Goal: Information Seeking & Learning: Learn about a topic

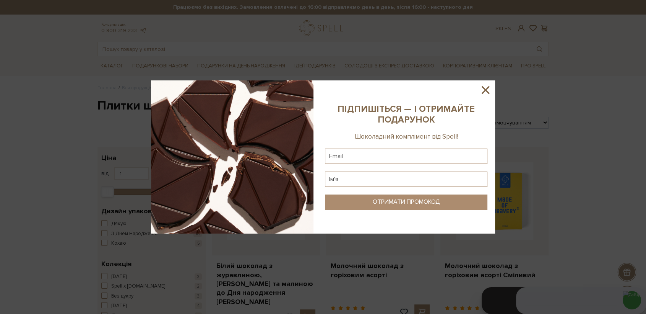
drag, startPoint x: 484, startPoint y: 90, endPoint x: 226, endPoint y: 117, distance: 258.5
click at [481, 91] on icon at bounding box center [485, 89] width 13 height 13
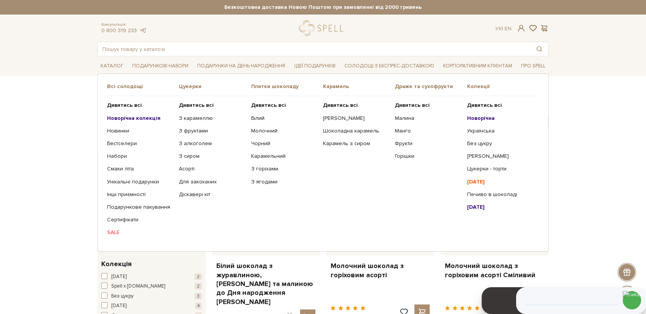
click at [120, 118] on b "Новорічна колекція" at bounding box center [134, 118] width 54 height 7
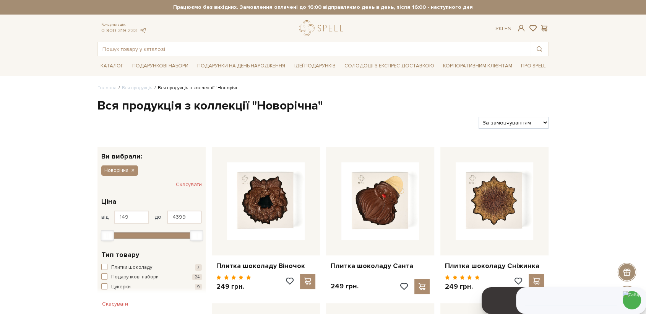
click at [521, 120] on select "За замовчуванням За Ціною (зростання) За Ціною (зменшення) Новинки За популярні…" at bounding box center [514, 123] width 70 height 12
select select "https://spellchocolate.com/our-productions/novorichna?sort=p.price&order=DESC"
click at [479, 117] on select "За замовчуванням За Ціною (зростання) За Ціною (зменшення) Новинки За популярні…" at bounding box center [514, 123] width 70 height 12
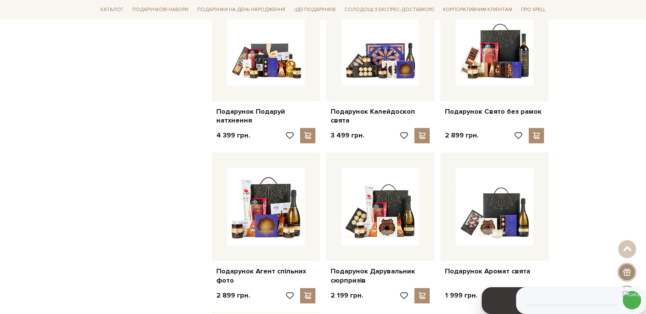
scroll to position [637, 0]
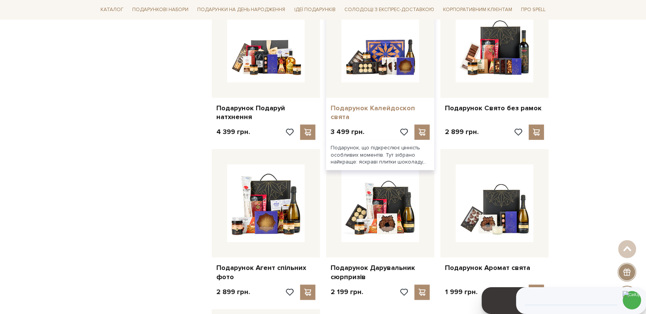
click at [359, 109] on link "Подарунок Калейдоскоп свята" at bounding box center [380, 113] width 99 height 18
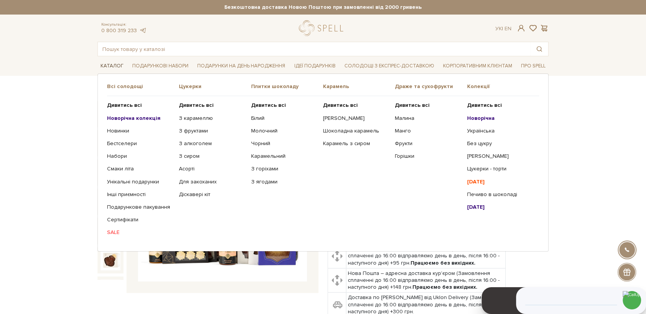
click at [114, 67] on link "Каталог" at bounding box center [112, 66] width 29 height 12
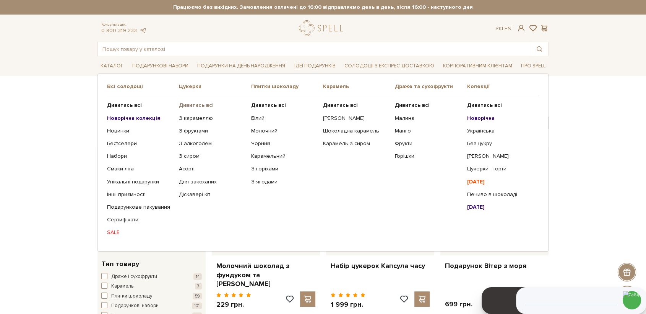
click at [192, 103] on b "Дивитись всі" at bounding box center [196, 105] width 35 height 7
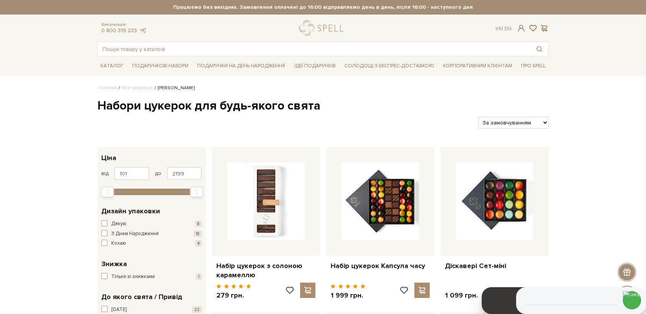
click at [518, 123] on select "За замовчуванням За Ціною (зростання) За Ціною (зменшення) Новинки За популярні…" at bounding box center [514, 123] width 70 height 12
select select "https://spellchocolate.com/our-productions/seti-cukerok/?sort=p.price&order=DESC"
click at [479, 117] on select "За замовчуванням За Ціною (зростання) За Ціною (зменшення) Новинки За популярні…" at bounding box center [514, 123] width 70 height 12
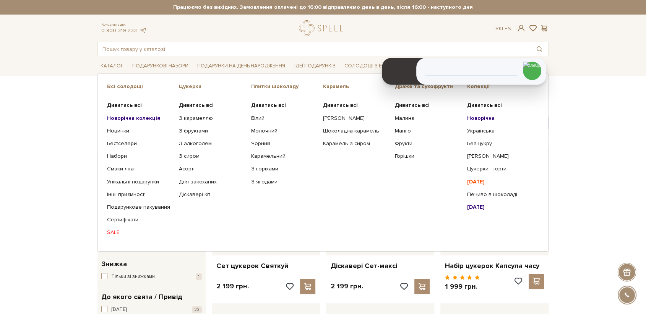
click at [477, 115] on b "Новорічна" at bounding box center [481, 118] width 28 height 7
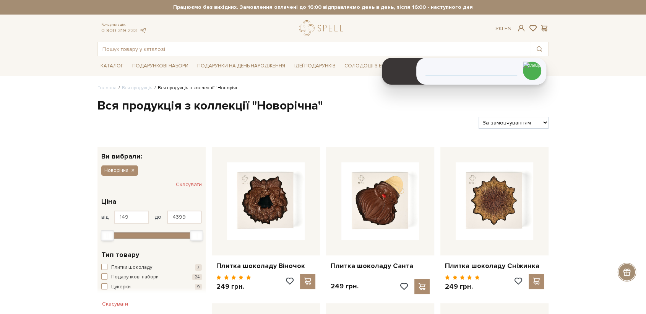
drag, startPoint x: 516, startPoint y: 118, endPoint x: 514, endPoint y: 124, distance: 6.2
click at [516, 118] on select "За замовчуванням За Ціною (зростання) За Ціною (зменшення) Новинки За популярні…" at bounding box center [514, 123] width 70 height 12
select select "[URL][DOMAIN_NAME]"
click at [479, 117] on select "За замовчуванням За Ціною (зростання) За Ціною (зменшення) Новинки За популярні…" at bounding box center [514, 123] width 70 height 12
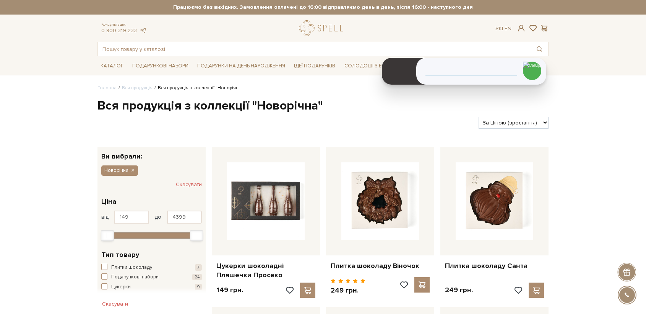
select select "https://spellchocolate.com/our-productions/novorichna?sort=p.price&order=DESC"
click at [479, 117] on select "За замовчуванням За Ціною (зростання) За Ціною (зменшення) Новинки За популярні…" at bounding box center [514, 123] width 70 height 12
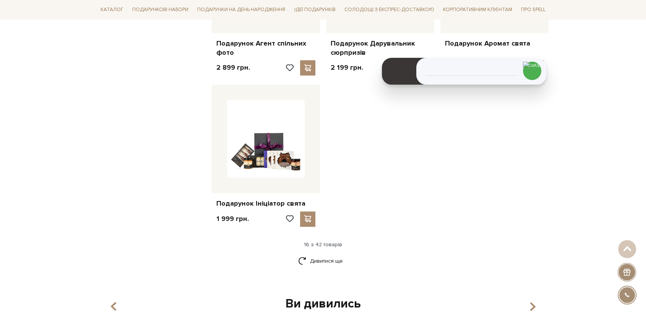
scroll to position [892, 0]
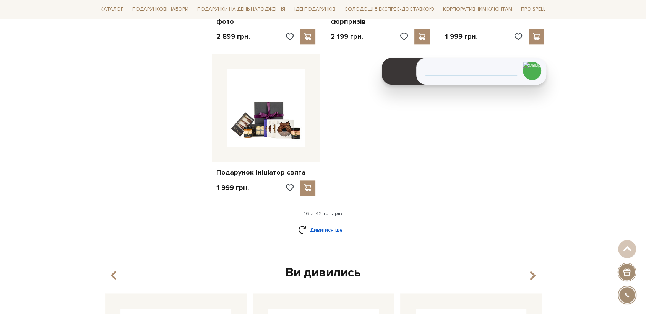
click at [336, 230] on link "Дивитися ще" at bounding box center [323, 229] width 50 height 13
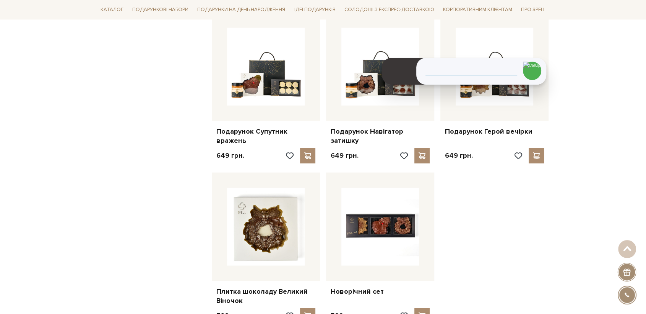
scroll to position [1742, 0]
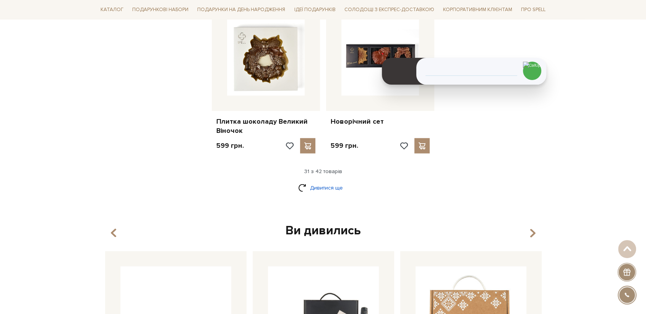
click at [319, 181] on link "Дивитися ще" at bounding box center [323, 187] width 50 height 13
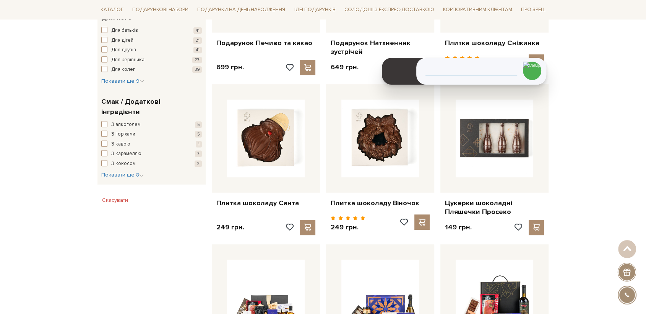
scroll to position [0, 0]
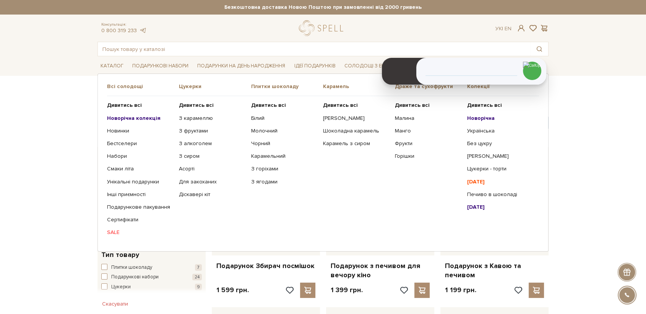
click at [125, 118] on b "Новорічна колекція" at bounding box center [134, 118] width 54 height 7
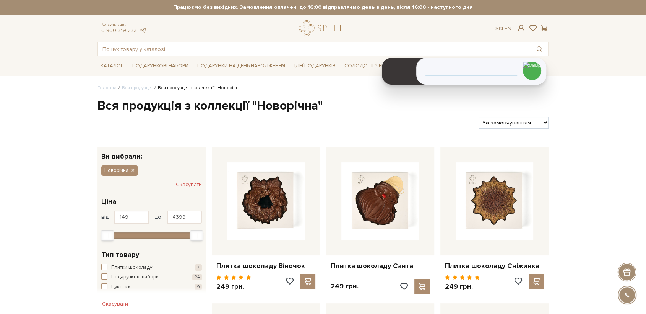
click at [529, 124] on select "За замовчуванням За Ціною (зростання) За Ціною (зменшення) Новинки За популярні…" at bounding box center [514, 123] width 70 height 12
select select "[URL][DOMAIN_NAME]"
click at [479, 117] on select "За замовчуванням За Ціною (зростання) За Ціною (зменшення) Новинки За популярні…" at bounding box center [514, 123] width 70 height 12
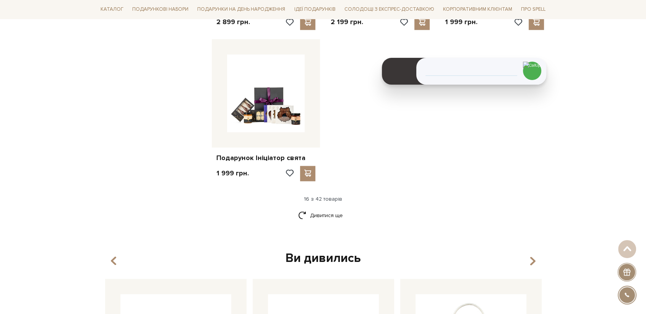
scroll to position [935, 0]
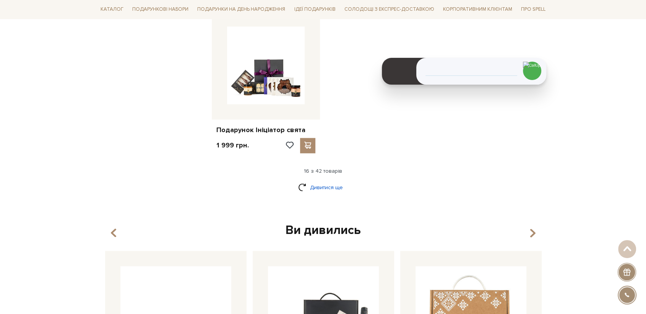
click at [327, 185] on link "Дивитися ще" at bounding box center [323, 187] width 50 height 13
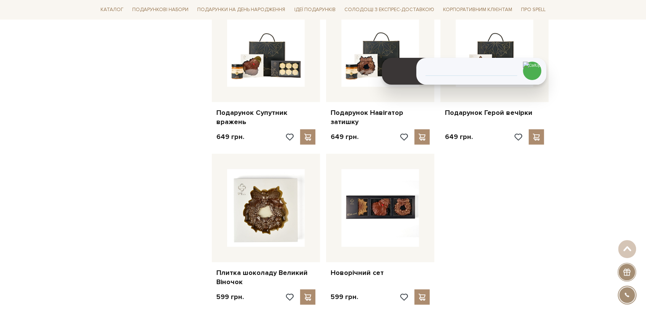
scroll to position [1615, 0]
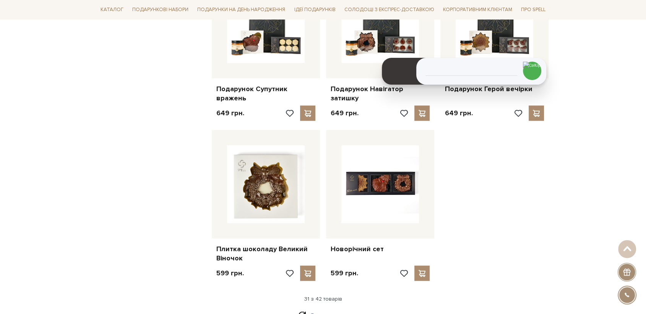
click at [325, 308] on link "Дивитися ще" at bounding box center [323, 314] width 50 height 13
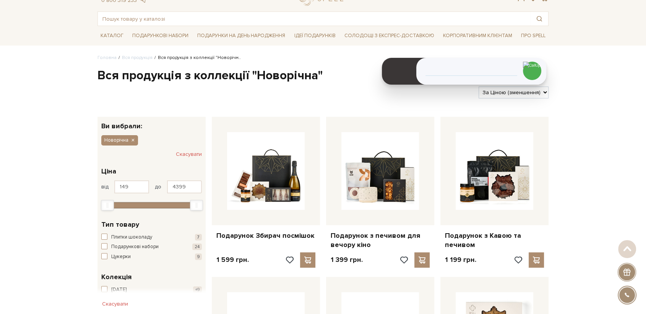
scroll to position [0, 0]
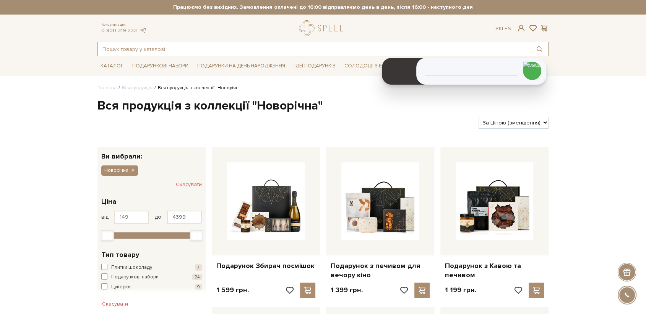
click at [214, 52] on input "text" at bounding box center [314, 49] width 433 height 14
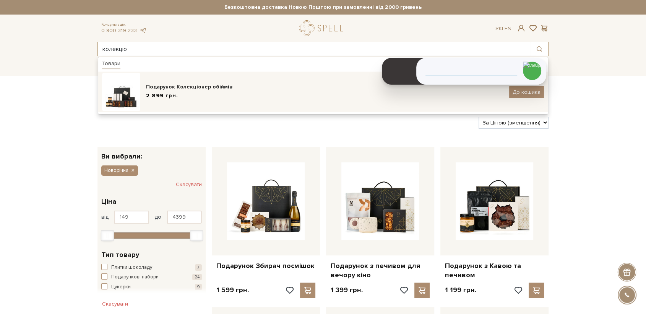
type input "колекціо"
click at [203, 86] on div "Подарунок Колекціонер обіймів" at bounding box center [325, 87] width 358 height 8
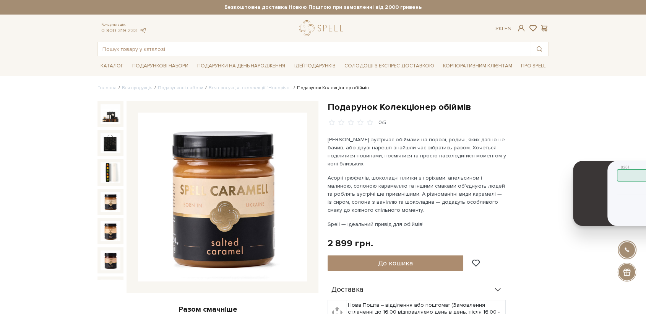
drag, startPoint x: 405, startPoint y: 67, endPoint x: 595, endPoint y: 184, distance: 222.9
click at [595, 184] on icon at bounding box center [590, 191] width 19 height 23
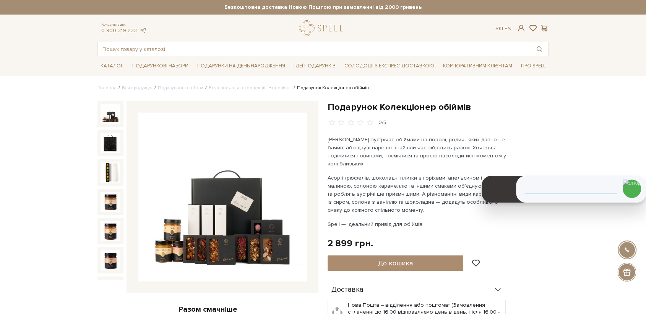
click at [107, 113] on img at bounding box center [111, 114] width 20 height 20
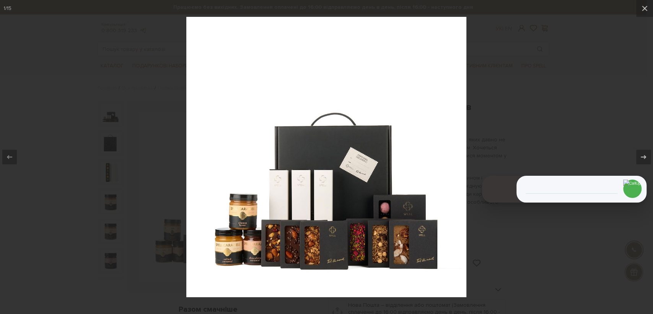
click at [510, 258] on div at bounding box center [326, 157] width 653 height 314
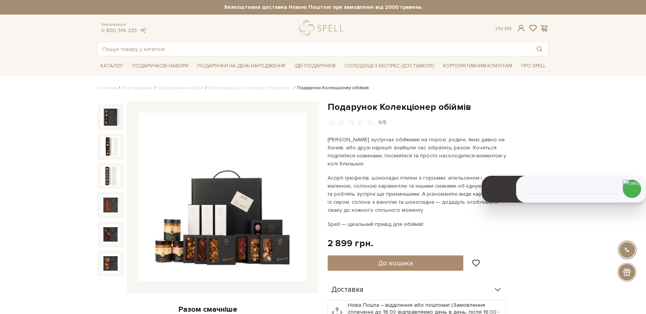
scroll to position [212, 0]
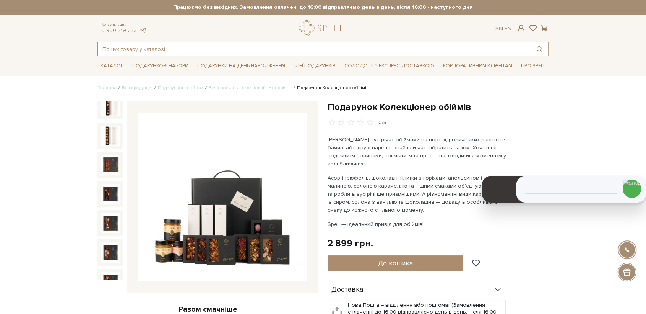
click at [149, 47] on input "text" at bounding box center [314, 49] width 433 height 14
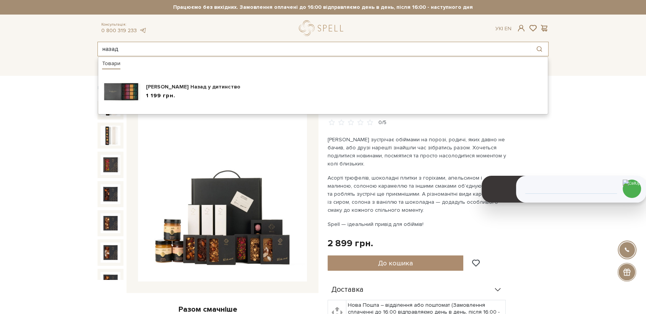
drag, startPoint x: 78, startPoint y: 37, endPoint x: 72, endPoint y: 37, distance: 6.5
click at [73, 37] on header "Безкоштовна доставка Новою Поштою при замовленні від 2000 гривень Працюємо без …" at bounding box center [323, 28] width 646 height 56
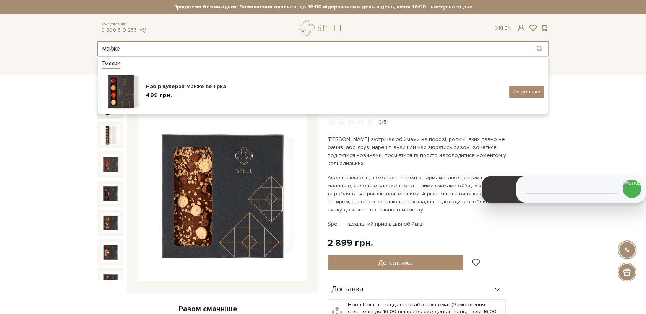
scroll to position [0, 0]
type input "майже"
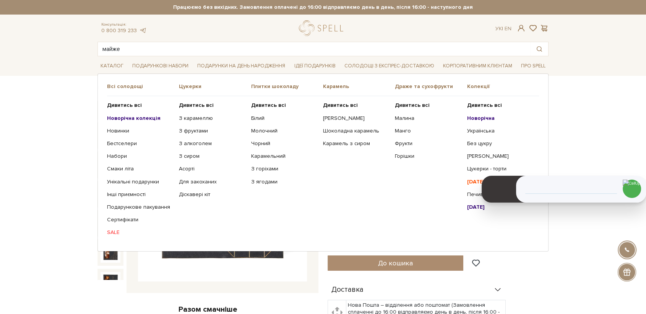
click at [135, 119] on b "Новорічна колекція" at bounding box center [134, 118] width 54 height 7
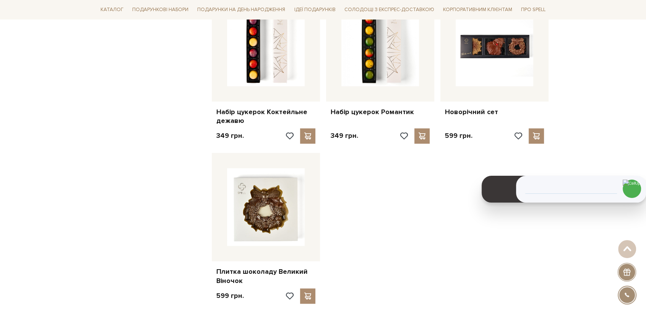
scroll to position [850, 0]
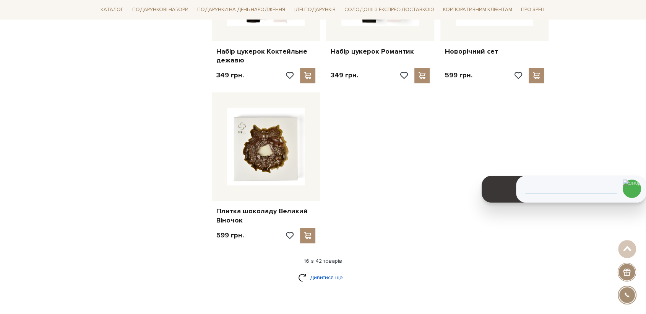
click at [330, 276] on link "Дивитися ще" at bounding box center [323, 276] width 50 height 13
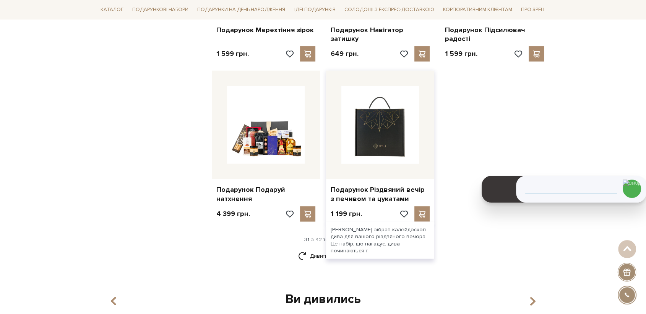
scroll to position [1700, 0]
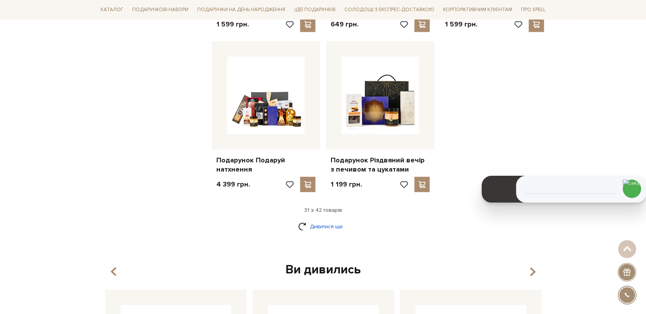
drag, startPoint x: 329, startPoint y: 226, endPoint x: 340, endPoint y: 209, distance: 20.0
click at [329, 225] on link "Дивитися ще" at bounding box center [323, 226] width 50 height 13
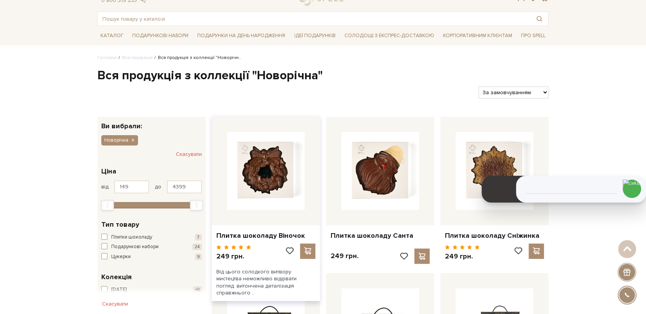
scroll to position [0, 0]
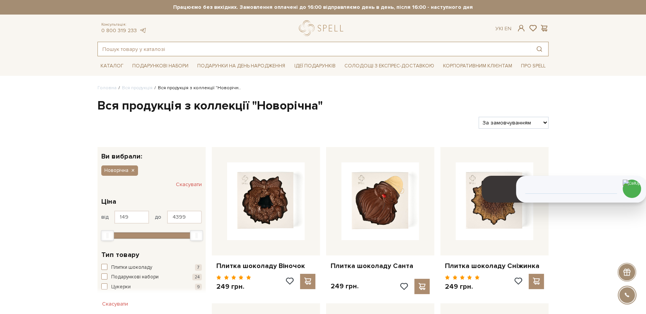
click at [160, 47] on input "text" at bounding box center [314, 49] width 433 height 14
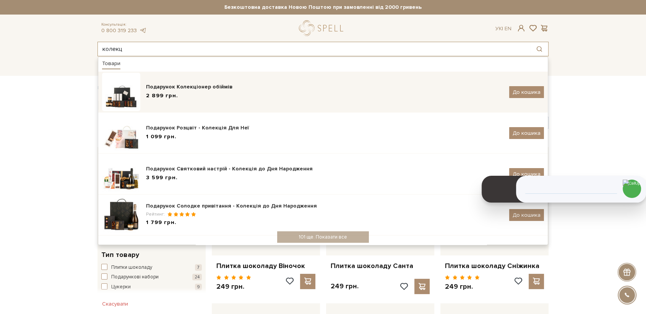
type input "колекц"
click at [200, 96] on div "2 899 грн." at bounding box center [325, 96] width 358 height 8
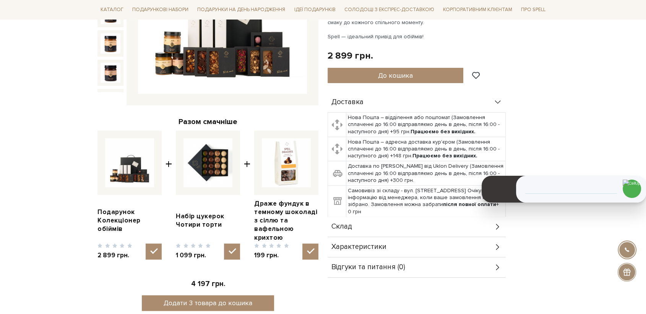
scroll to position [212, 0]
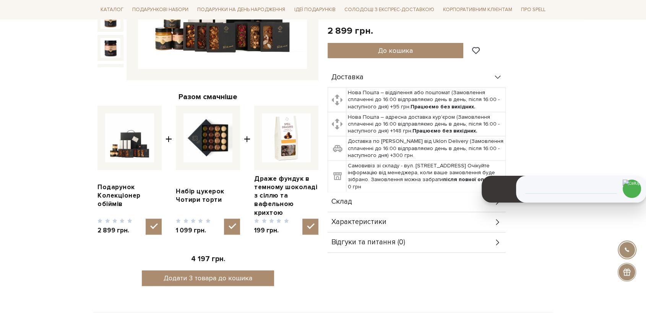
click at [344, 201] on span "Склад" at bounding box center [342, 201] width 21 height 7
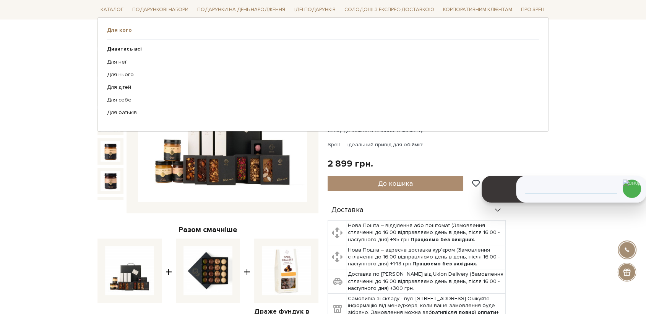
scroll to position [0, 0]
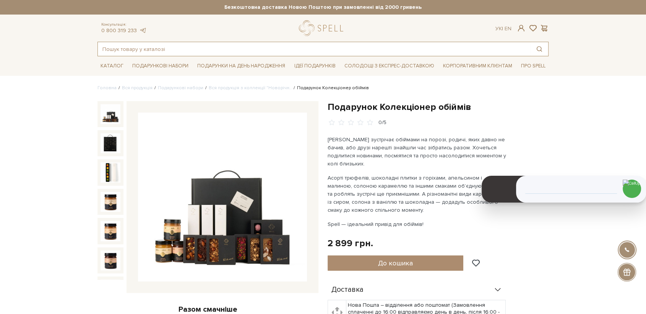
click at [180, 46] on input "text" at bounding box center [314, 49] width 433 height 14
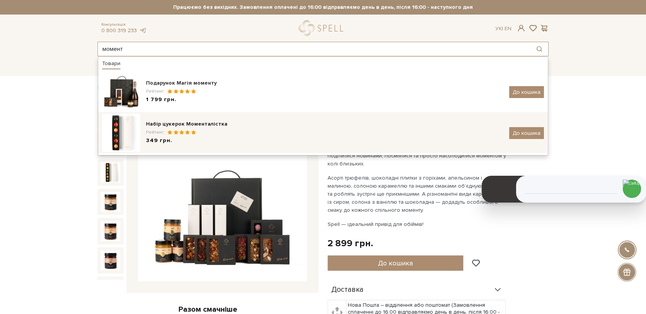
type input "момент"
click at [236, 125] on div "Набір цукерок Моменталістка" at bounding box center [325, 124] width 358 height 8
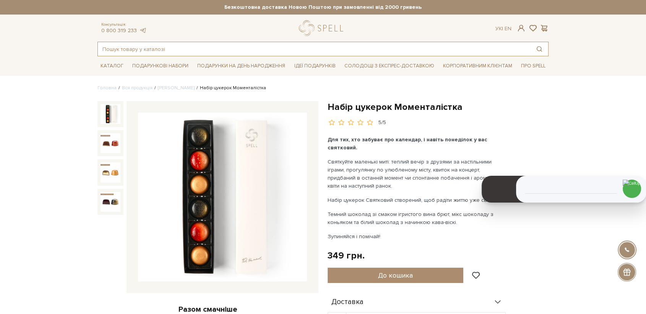
click at [149, 50] on input "text" at bounding box center [314, 49] width 433 height 14
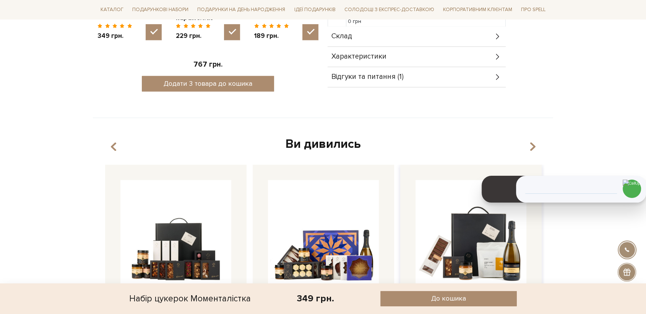
scroll to position [425, 0]
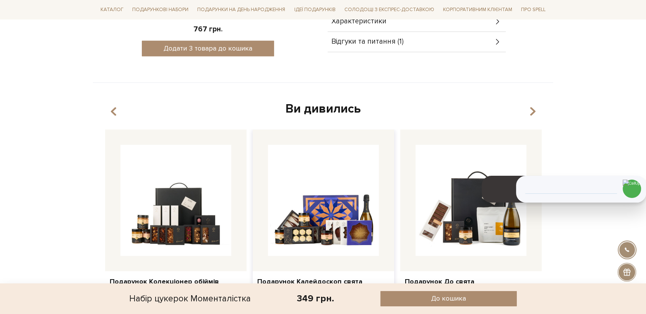
drag, startPoint x: 189, startPoint y: 197, endPoint x: 300, endPoint y: 142, distance: 123.2
click at [190, 197] on img at bounding box center [175, 200] width 111 height 111
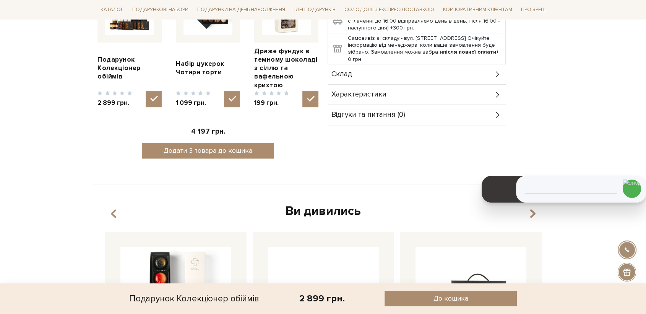
click at [348, 72] on span "Склад" at bounding box center [342, 74] width 21 height 7
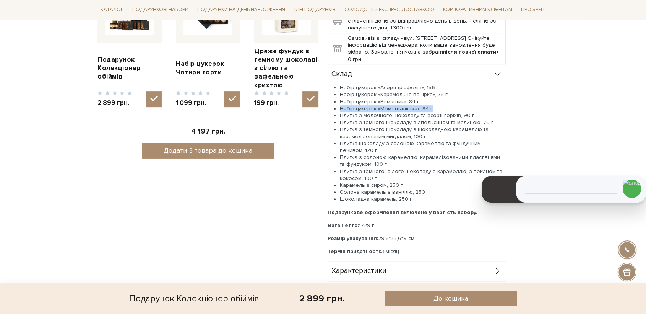
drag, startPoint x: 433, startPoint y: 106, endPoint x: 339, endPoint y: 110, distance: 94.6
click at [339, 110] on ul "Набір цукерок «Асорті трюфелів», 156 г Набір цукерок «Карамельна вечірка», 75 г…" at bounding box center [417, 143] width 178 height 118
copy li "Набір цукерок «Моменталістка», 84 г"
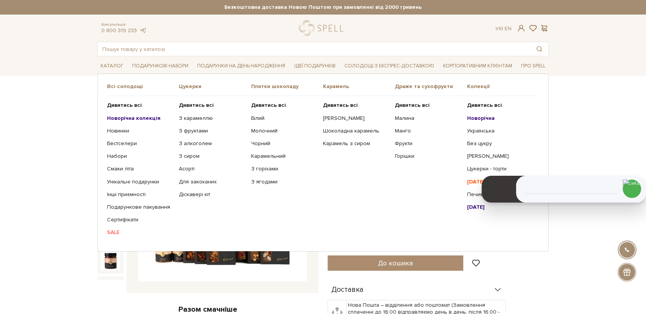
click at [134, 121] on link "Новорічна колекція" at bounding box center [140, 118] width 66 height 7
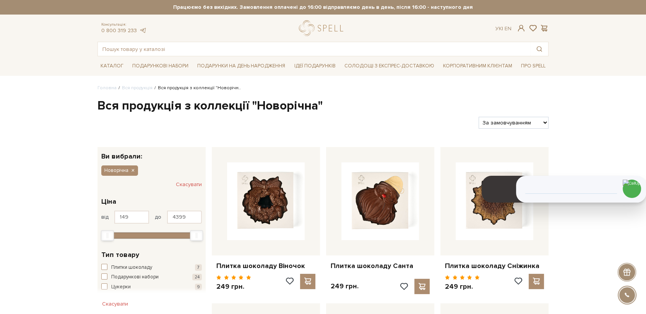
click at [519, 127] on select "За замовчуванням За Ціною (зростання) За Ціною (зменшення) Новинки За популярні…" at bounding box center [514, 123] width 70 height 12
select select "[URL][DOMAIN_NAME]"
click at [479, 117] on select "За замовчуванням За Ціною (зростання) За Ціною (зменшення) Новинки За популярні…" at bounding box center [514, 123] width 70 height 12
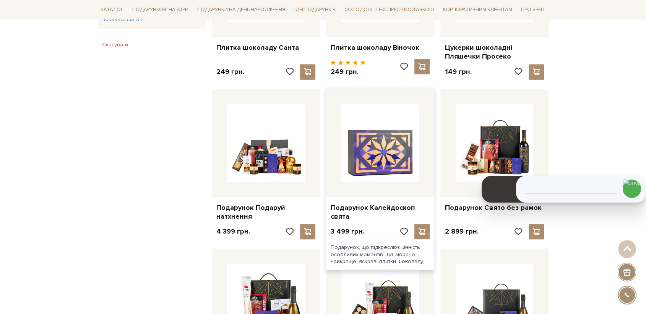
scroll to position [552, 0]
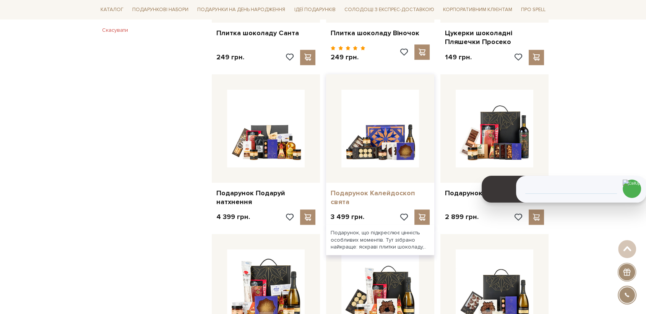
click at [373, 197] on link "Подарунок Калейдоскоп свята" at bounding box center [380, 198] width 99 height 18
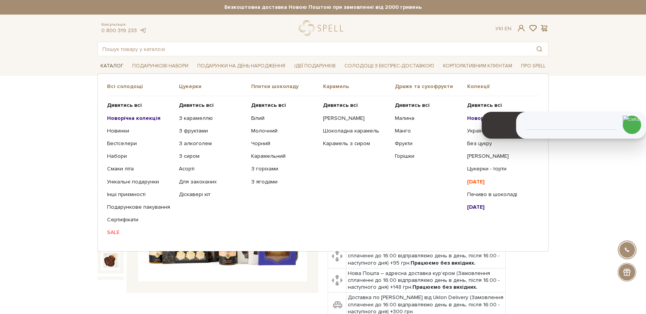
click at [116, 63] on link "Каталог" at bounding box center [112, 66] width 29 height 12
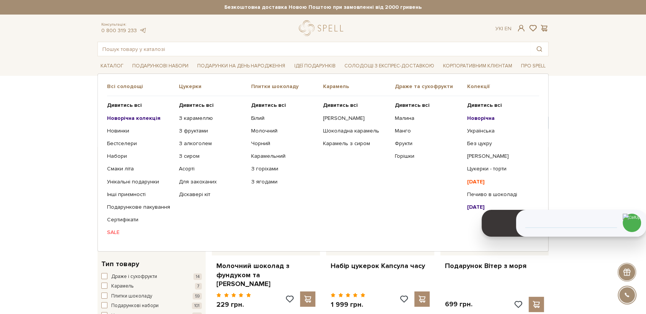
drag, startPoint x: 129, startPoint y: 116, endPoint x: 277, endPoint y: 122, distance: 148.9
click at [129, 116] on b "Новорічна колекція" at bounding box center [134, 118] width 54 height 7
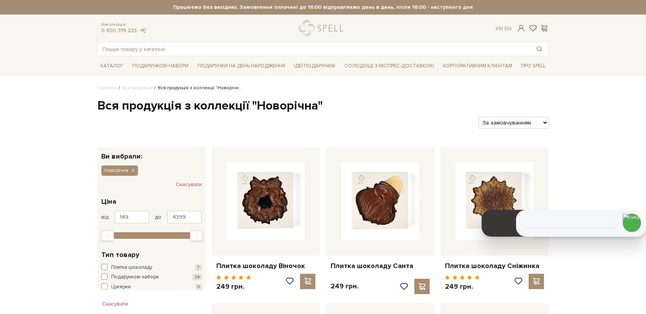
click at [502, 122] on select "За замовчуванням За Ціною (зростання) За Ціною (зменшення) Новинки За популярні…" at bounding box center [514, 123] width 70 height 12
select select "[URL][DOMAIN_NAME]"
click at [479, 117] on select "За замовчуванням За Ціною (зростання) За Ціною (зменшення) Новинки За популярні…" at bounding box center [514, 123] width 70 height 12
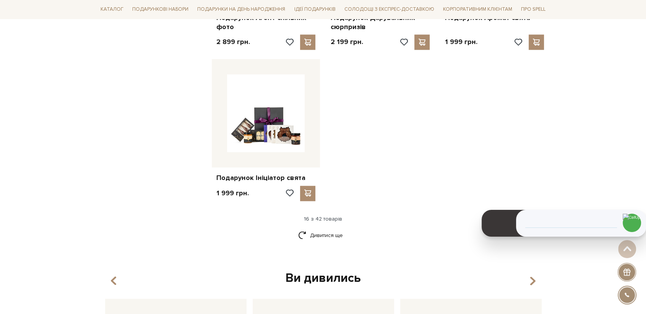
scroll to position [935, 0]
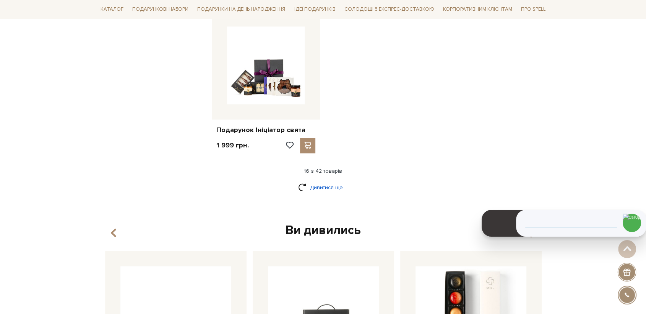
click at [322, 187] on link "Дивитися ще" at bounding box center [323, 187] width 50 height 13
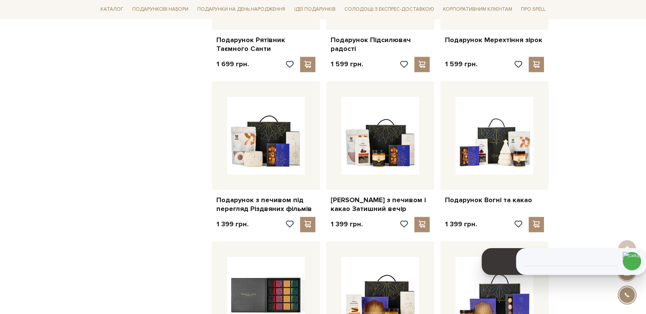
scroll to position [1190, 0]
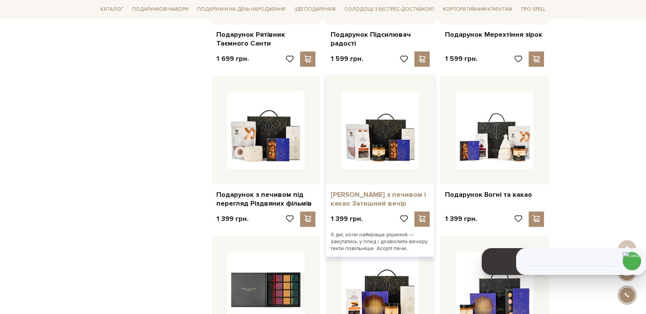
drag, startPoint x: 361, startPoint y: 209, endPoint x: 349, endPoint y: 195, distance: 18.7
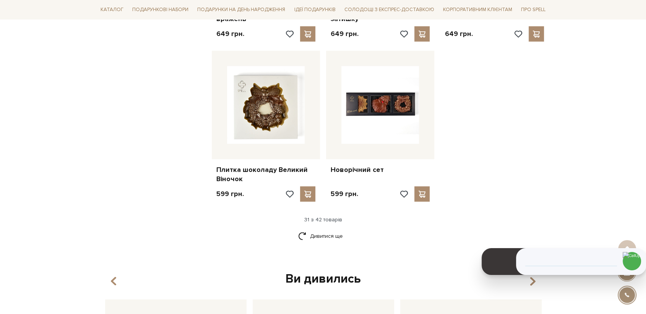
scroll to position [1700, 0]
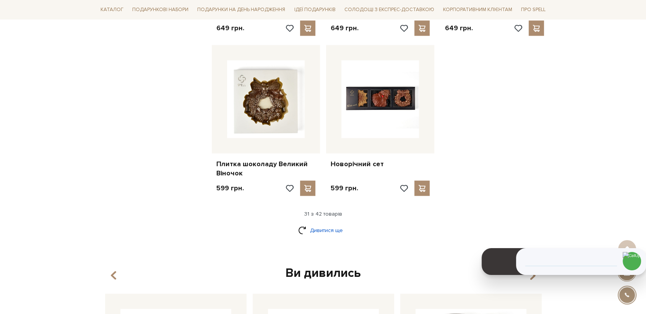
click at [319, 223] on link "Дивитися ще" at bounding box center [323, 229] width 50 height 13
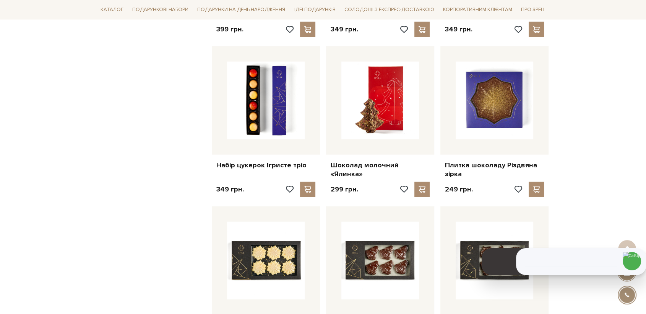
scroll to position [2040, 0]
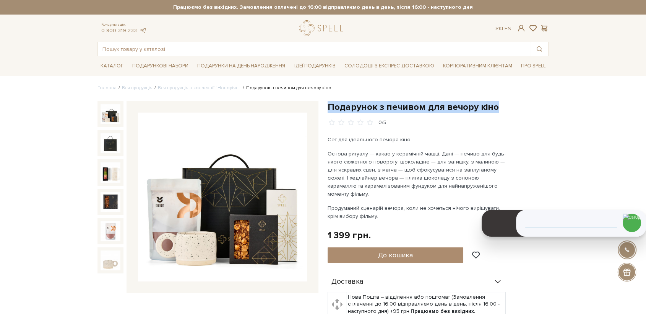
drag, startPoint x: 498, startPoint y: 108, endPoint x: 417, endPoint y: 60, distance: 94.0
click at [327, 111] on div "Подарунок з печивом для вечору кіно 0/5 Сет для ідеального вечора кіно. Продума…" at bounding box center [438, 275] width 230 height 349
copy h1 "Подарунок з печивом для вечору кіно"
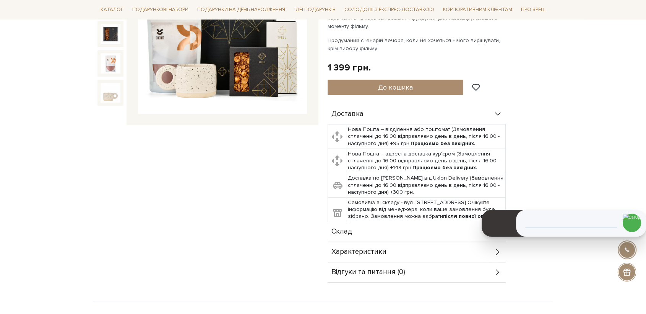
scroll to position [170, 0]
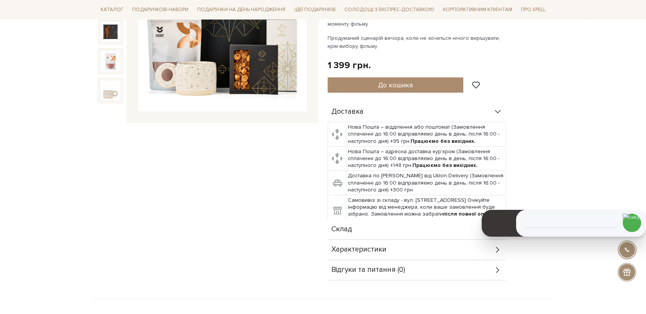
click at [350, 226] on span "Склад" at bounding box center [342, 229] width 21 height 7
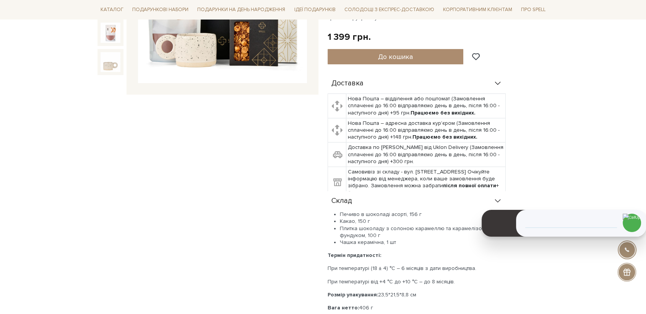
scroll to position [212, 0]
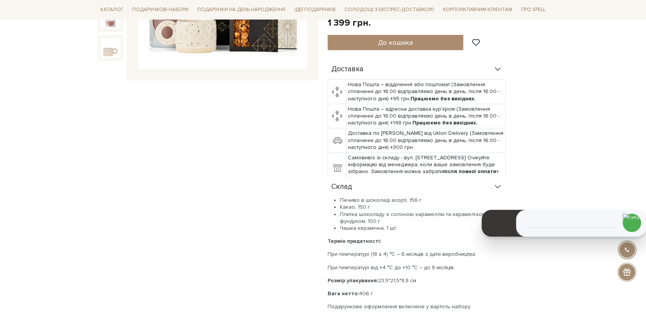
drag, startPoint x: 428, startPoint y: 271, endPoint x: 326, endPoint y: 270, distance: 101.8
click at [326, 270] on div "Подарунок з печивом для вечору кіно 0/5 Сет для ідеального вечора кіно. Продума…" at bounding box center [438, 123] width 230 height 468
copy p "Розмір упакування: 23,5*21,5*8,8 см"
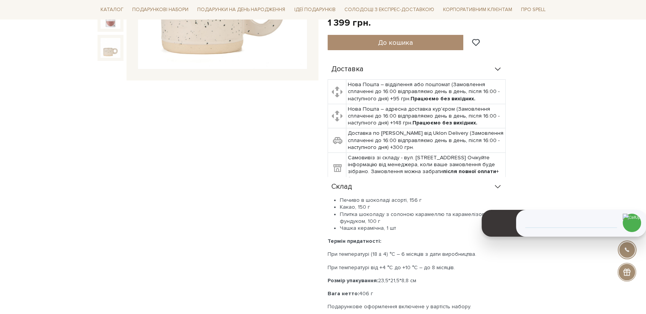
drag, startPoint x: 383, startPoint y: 283, endPoint x: 451, endPoint y: 257, distance: 72.8
click at [340, 290] on p "Вага нетто: 406 г" at bounding box center [417, 293] width 178 height 7
drag, startPoint x: 474, startPoint y: 243, endPoint x: 325, endPoint y: 249, distance: 149.3
click at [325, 249] on div "Подарунок з печивом для вечору кіно 0/5 Сет для ідеального вечора кіно. Продума…" at bounding box center [438, 123] width 230 height 468
drag, startPoint x: 508, startPoint y: 259, endPoint x: 284, endPoint y: 67, distance: 294.6
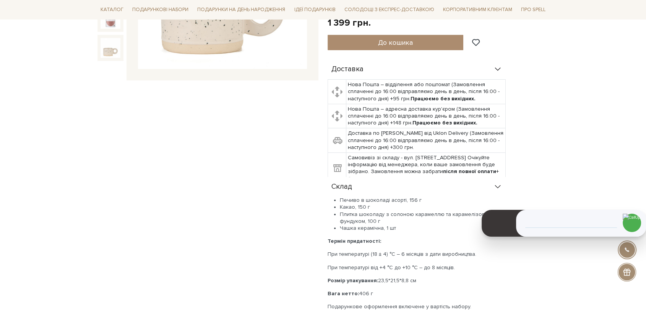
click at [501, 246] on div "Доставка Нова Пошта – відділення або поштомат (Замовлення сплаченні до 16:00 ві…" at bounding box center [438, 207] width 221 height 297
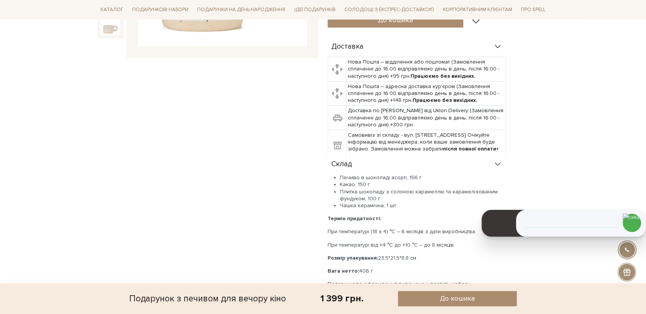
scroll to position [255, 0]
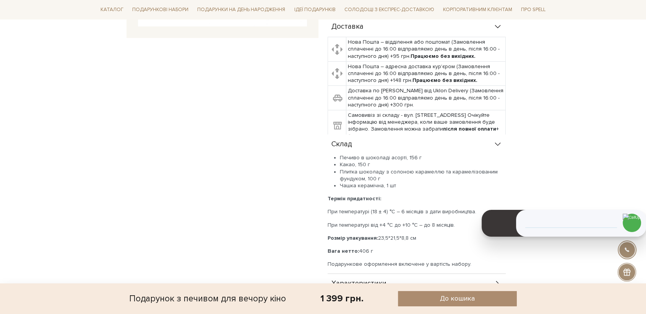
copy div "При температурі (18 ± 4) °C – 6 місяців з дати виробництва. При температурі від…"
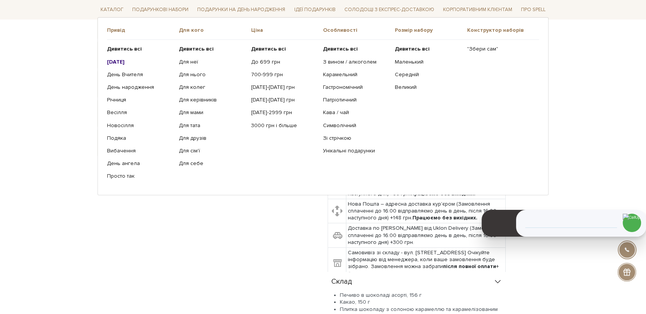
scroll to position [0, 0]
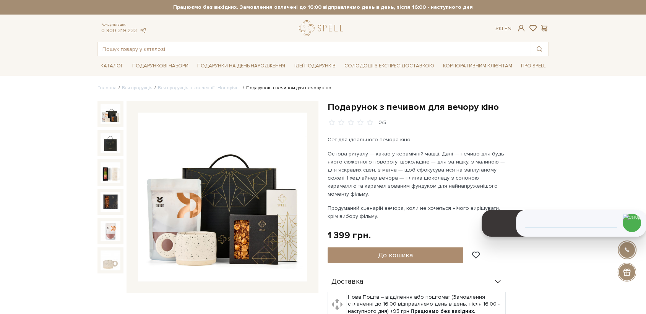
click at [112, 114] on img at bounding box center [111, 114] width 20 height 20
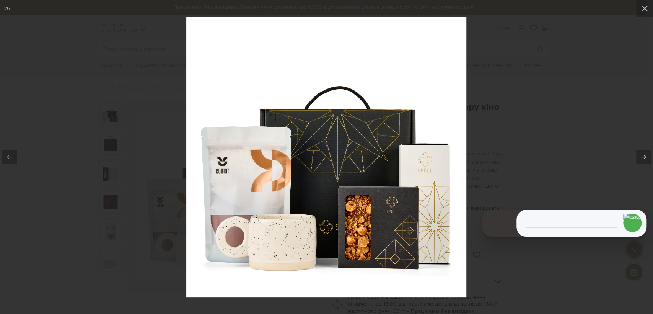
click at [523, 98] on div at bounding box center [326, 157] width 653 height 314
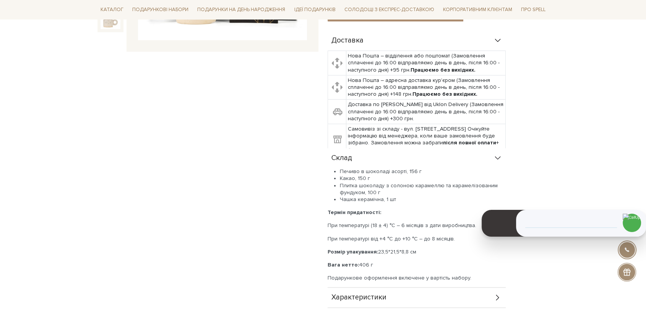
scroll to position [255, 0]
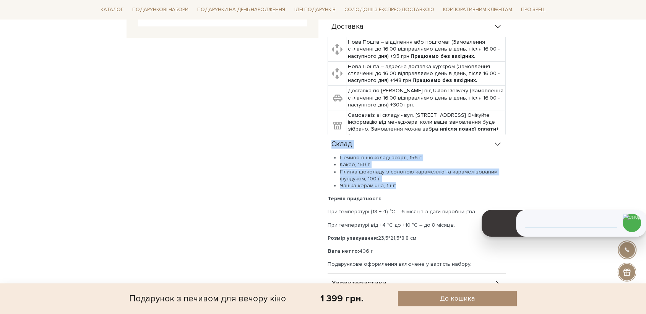
drag, startPoint x: 364, startPoint y: 178, endPoint x: 383, endPoint y: 26, distance: 153.4
click at [329, 139] on div "Склад Печиво в шоколаді асорті, 156 г Какао, 150 г Плитка шоколаду з солоною ка…" at bounding box center [417, 203] width 178 height 139
copy div "Склад Печиво в шоколаді асорті, 156 г Какао, 150 г Плитка шоколаду з солоною ка…"
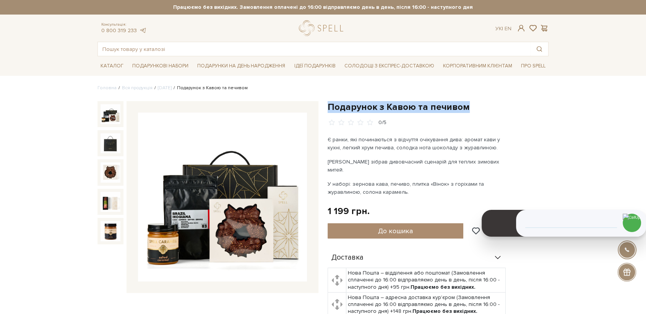
click at [468, 109] on h1 "Подарунок з Кавою та печивом" at bounding box center [438, 107] width 221 height 12
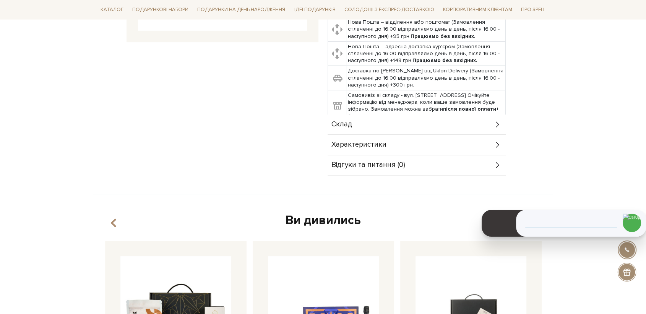
scroll to position [255, 0]
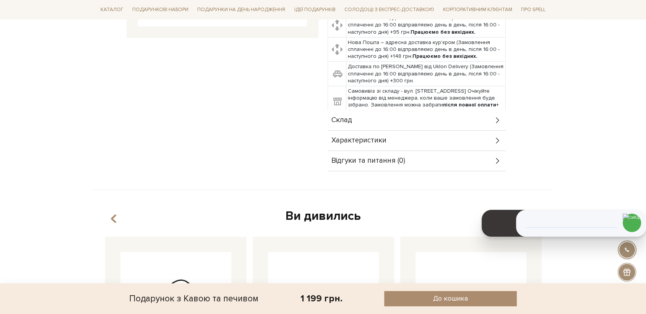
click at [346, 117] on span "Склад" at bounding box center [342, 120] width 21 height 7
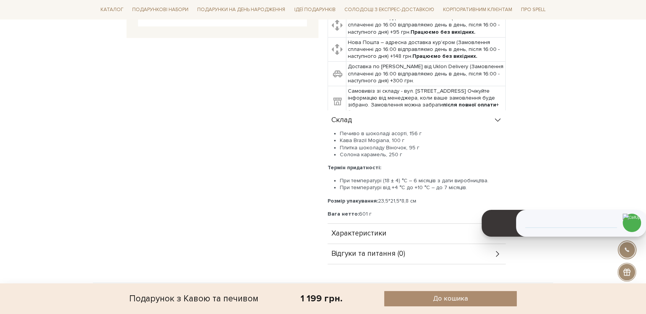
drag, startPoint x: 420, startPoint y: 191, endPoint x: 327, endPoint y: 191, distance: 93.0
click at [326, 193] on div "Подарунок з Кавою та печивом 0/5 Є ранки, які починаються з відчуття очікування…" at bounding box center [438, 55] width 230 height 418
copy p "Розмір упакування: 23,5*21,5*8,8 см"
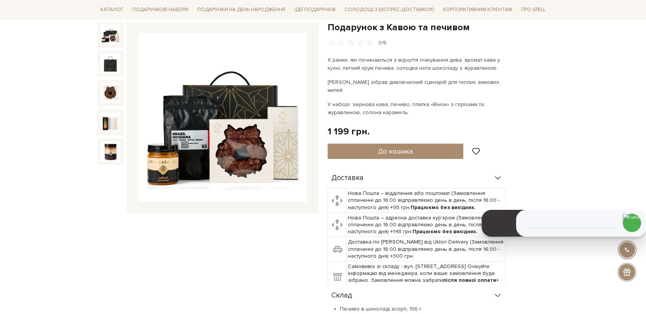
scroll to position [0, 0]
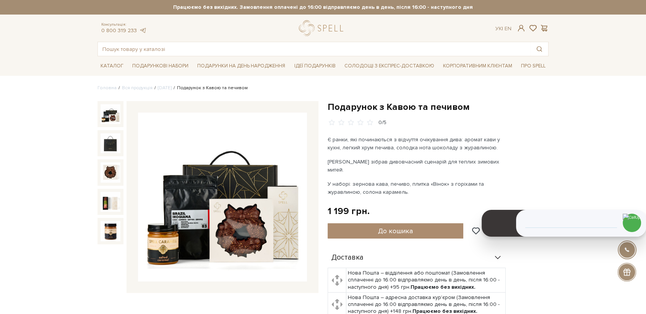
click at [232, 202] on img at bounding box center [222, 196] width 169 height 169
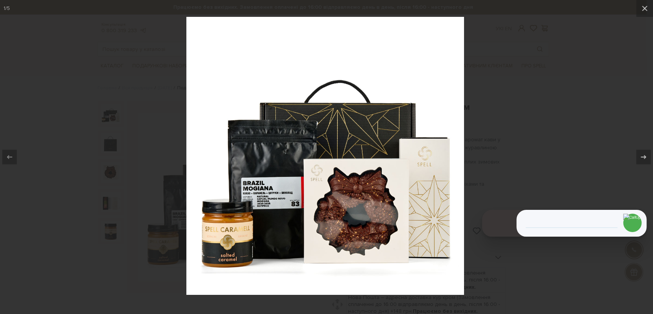
drag, startPoint x: 304, startPoint y: 149, endPoint x: 308, endPoint y: 153, distance: 4.9
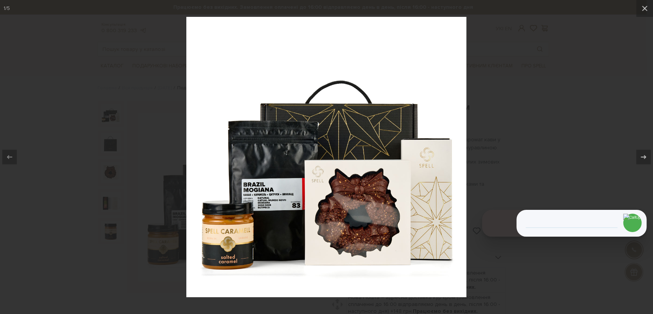
drag, startPoint x: 515, startPoint y: 111, endPoint x: 512, endPoint y: 114, distance: 4.6
click at [514, 114] on div at bounding box center [326, 157] width 653 height 314
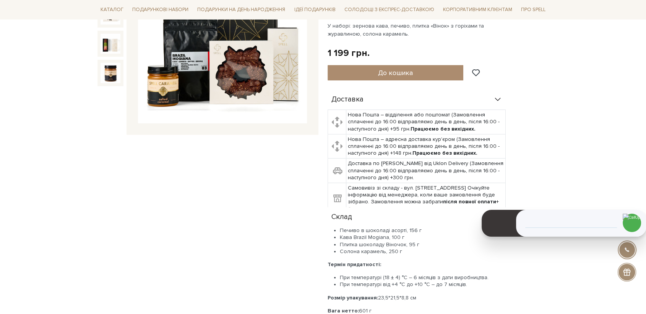
scroll to position [170, 0]
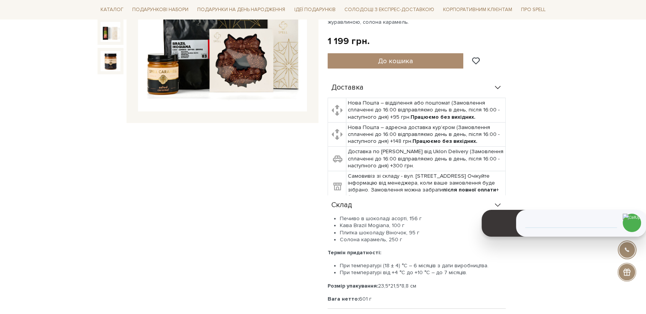
drag, startPoint x: 347, startPoint y: 223, endPoint x: 331, endPoint y: 176, distance: 49.3
click at [329, 196] on div "Склад Печиво в шоколаді асорті, 156 г Кава Brazil Mogiana, 100 г Плитка шоколад…" at bounding box center [417, 251] width 178 height 113
copy div "Склад Печиво в шоколаді асорті, 156 г Кава Brazil Mogiana, 100 г Плитка шоколад…"
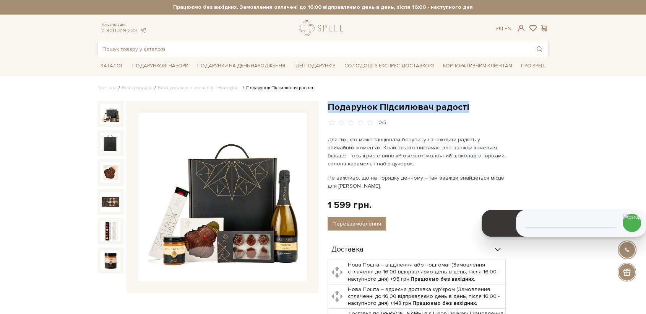
drag, startPoint x: 403, startPoint y: 105, endPoint x: 327, endPoint y: 107, distance: 75.8
click at [327, 107] on div "Подарунок Підсилювач радості 0/5 Для тих, хто може танцювати безупину і знаходи…" at bounding box center [438, 259] width 230 height 317
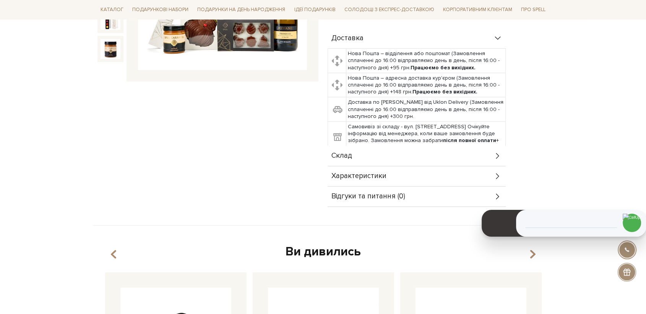
scroll to position [212, 0]
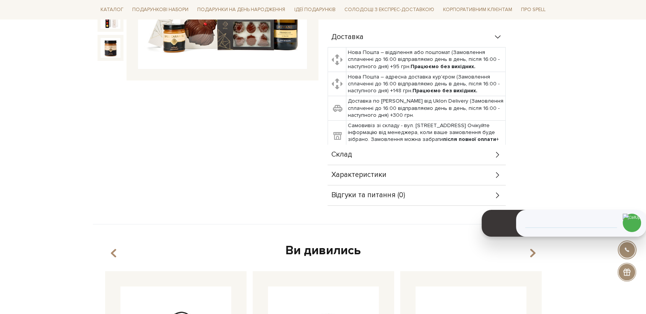
click at [368, 153] on div "Склад" at bounding box center [417, 155] width 178 height 20
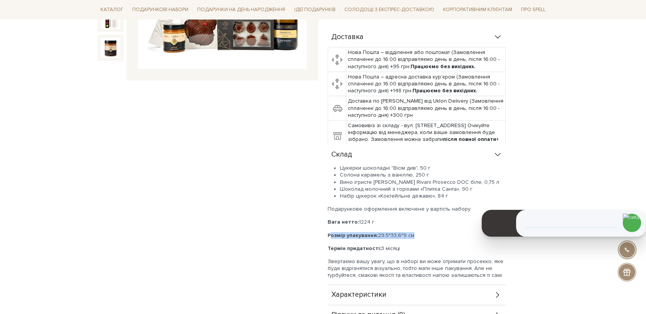
drag, startPoint x: 415, startPoint y: 233, endPoint x: 324, endPoint y: 235, distance: 91.1
click at [324, 235] on div "Подарунок Підсилювач радості 0/5 Для тих, хто може танцювати безупину і знаходи…" at bounding box center [438, 107] width 230 height 437
copy p "Розмір упакування: 29,5*33,6*9 см"
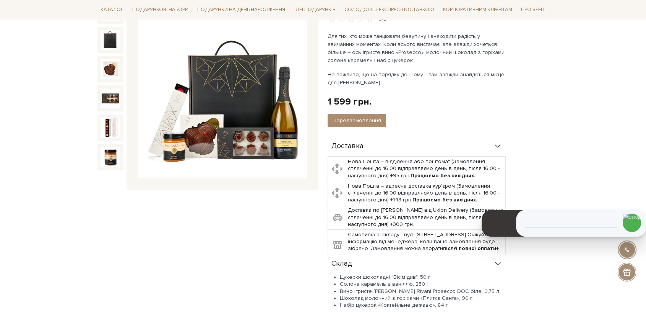
scroll to position [0, 0]
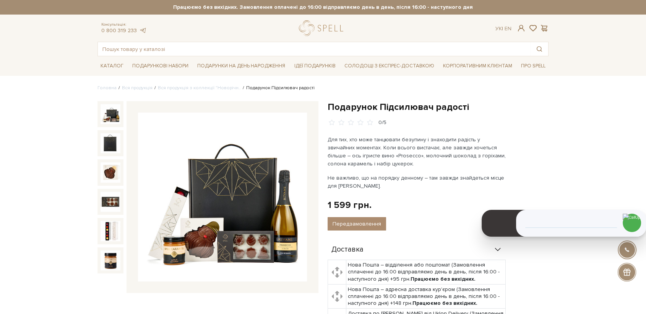
click at [235, 173] on img at bounding box center [222, 196] width 169 height 169
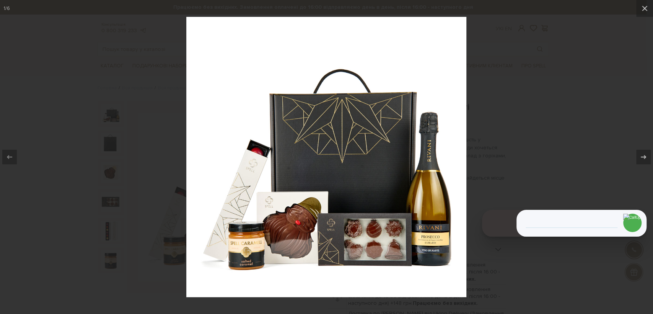
drag, startPoint x: 521, startPoint y: 206, endPoint x: 505, endPoint y: 167, distance: 42.1
click at [521, 210] on div "Скопійовано в буфер обміну 1 2 ABC 3 DEF 4 GHI 5 JKL 6 MNO 7 PQRS 8 TUV 9 WXYZ …" at bounding box center [581, 231] width 130 height 42
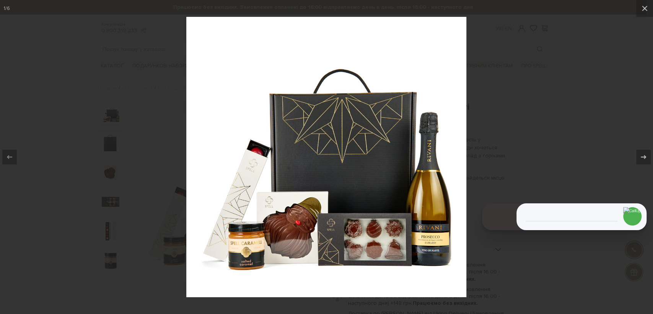
click at [493, 119] on div at bounding box center [326, 157] width 653 height 314
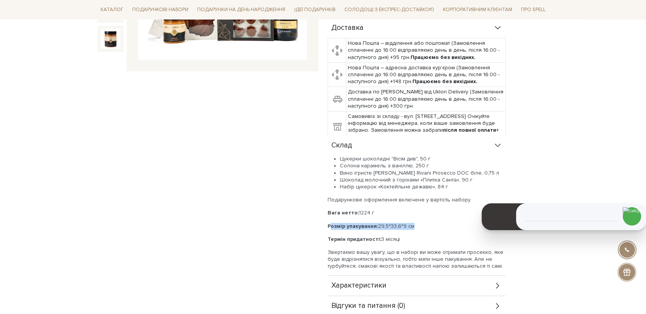
scroll to position [255, 0]
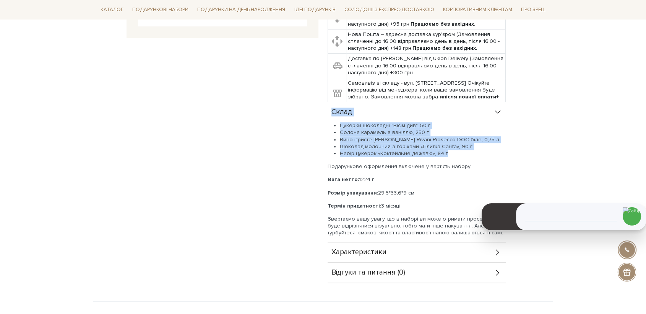
drag, startPoint x: 451, startPoint y: 155, endPoint x: 349, endPoint y: 101, distance: 115.7
click at [332, 117] on div "Склад Цукерки шоколадні "Вісім див", 50 г Солона карамель з ваніллю, 250 г Вино…" at bounding box center [417, 172] width 178 height 140
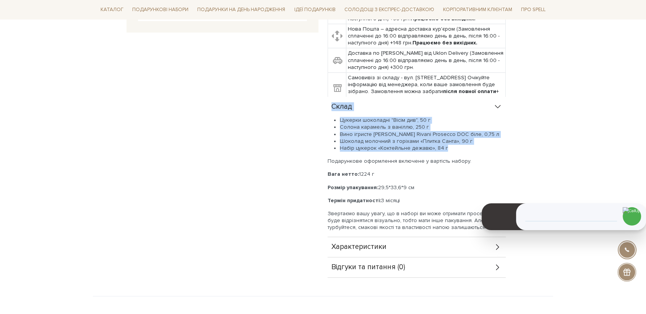
scroll to position [42, 0]
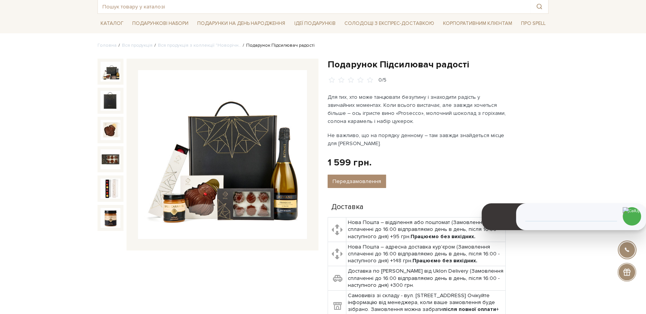
click at [231, 148] on img at bounding box center [222, 154] width 169 height 169
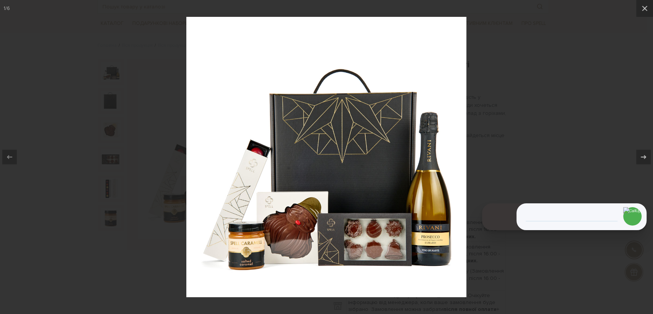
click at [532, 139] on div at bounding box center [326, 157] width 653 height 314
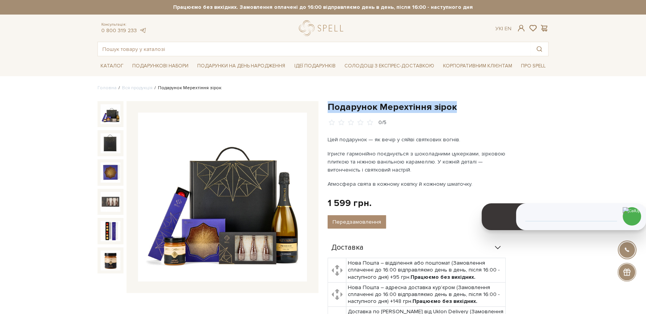
drag, startPoint x: 451, startPoint y: 107, endPoint x: 358, endPoint y: 24, distance: 124.7
copy h1 "одарунок Мерехтіння зірок"
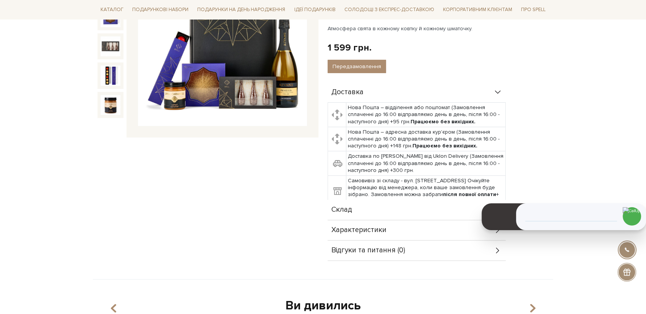
scroll to position [170, 0]
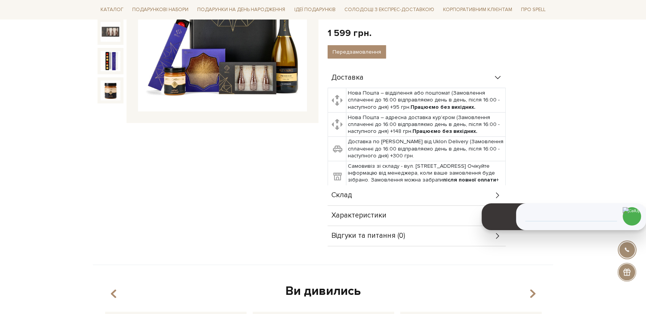
drag, startPoint x: 341, startPoint y: 189, endPoint x: 345, endPoint y: 194, distance: 6.0
click at [340, 189] on div "Склад" at bounding box center [417, 195] width 178 height 20
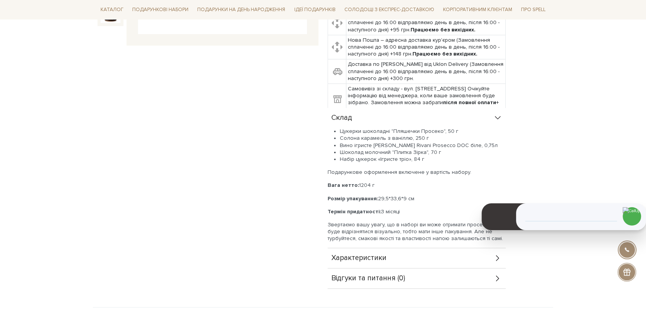
scroll to position [255, 0]
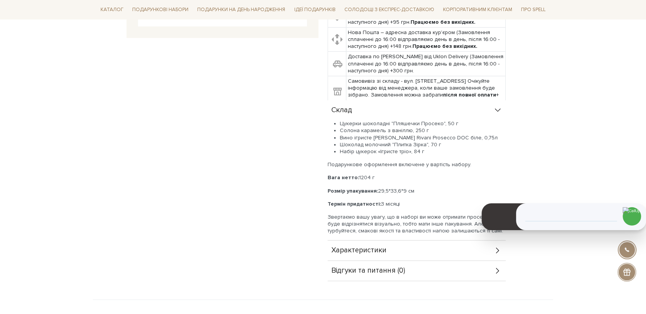
drag, startPoint x: 422, startPoint y: 187, endPoint x: 415, endPoint y: 54, distance: 133.3
click at [329, 185] on div "Цукерки шоколадні "Пляшечки Просеко", 50 г Солона карамель з ваніллю, 250 г Вин…" at bounding box center [417, 177] width 178 height 114
copy p "Розмір упакування: 29,5*33,6*9 см"
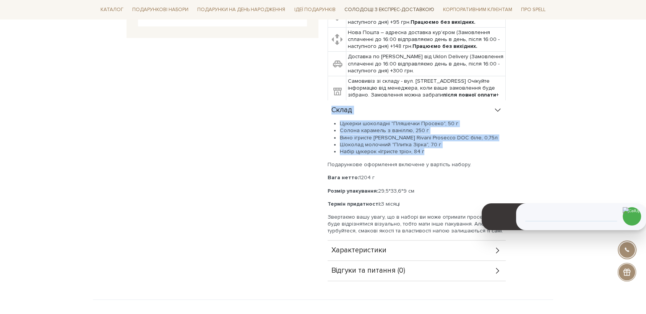
drag, startPoint x: 344, startPoint y: 139, endPoint x: 395, endPoint y: 16, distance: 133.5
click at [328, 105] on div "Склад Цукерки шоколадні "Пляшечки Просеко", 50 г Солона карамель з ваніллю, 250…" at bounding box center [417, 170] width 178 height 140
copy div "Склад Цукерки шоколадні "Пляшечки Просеко", 50 г Солона карамель з ваніллю, 250…"
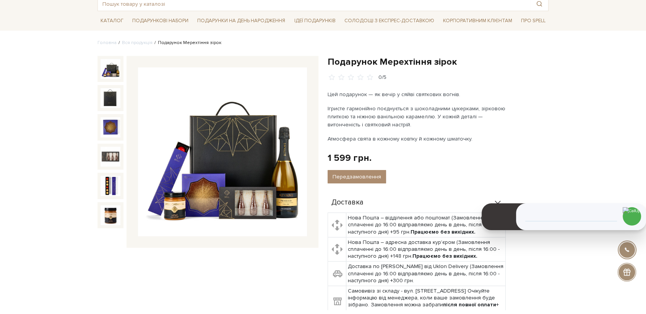
scroll to position [42, 0]
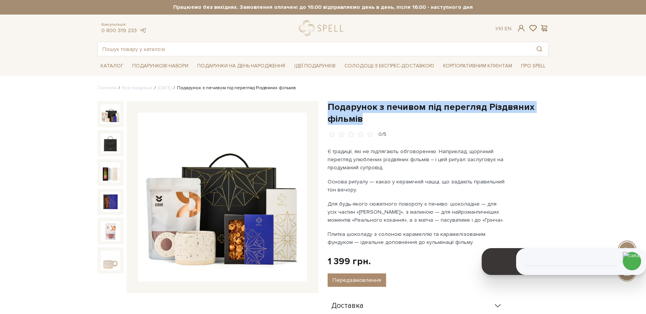
drag, startPoint x: 364, startPoint y: 120, endPoint x: 330, endPoint y: 106, distance: 36.9
click at [330, 106] on h1 "Подарунок з печивом під перегляд Різдвяних фільмів" at bounding box center [438, 113] width 221 height 24
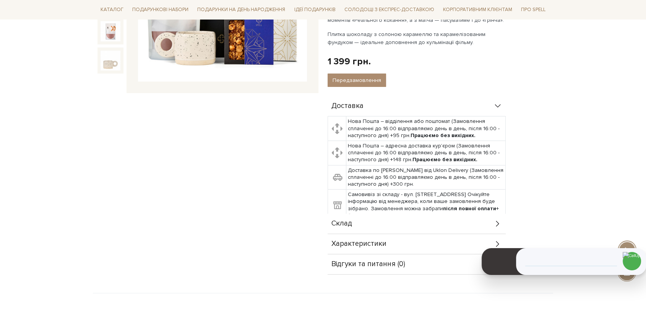
scroll to position [255, 0]
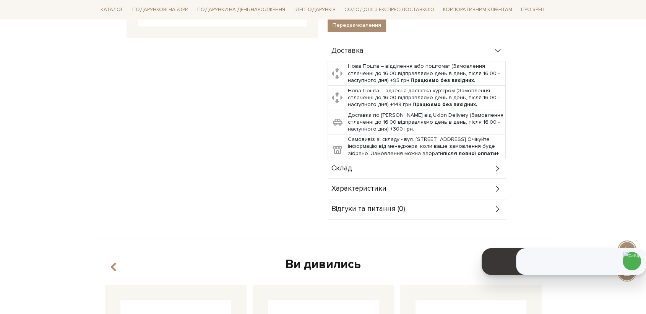
drag, startPoint x: 349, startPoint y: 170, endPoint x: 350, endPoint y: 174, distance: 4.1
click at [349, 170] on span "Склад" at bounding box center [342, 168] width 21 height 7
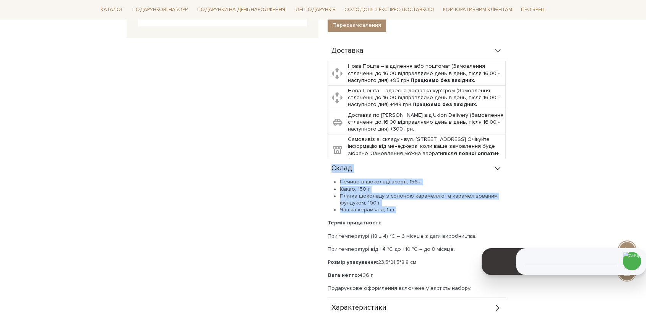
drag, startPoint x: 384, startPoint y: 206, endPoint x: 328, endPoint y: 175, distance: 63.7
click at [328, 175] on div "Склад Печиво в шоколаді асорті, 156 г Какао, 150 г Плитка шоколаду з солоною ка…" at bounding box center [417, 227] width 178 height 139
copy div "Склад Печиво в шоколаді асорті, 156 г Какао, 150 г Плитка шоколаду з солоною ка…"
drag, startPoint x: 420, startPoint y: 260, endPoint x: 319, endPoint y: 245, distance: 102.1
click at [327, 258] on div "Подарунок з печивом під перегляд Різдвяних фільмів 0/5 Є традиції, які не підля…" at bounding box center [438, 92] width 230 height 492
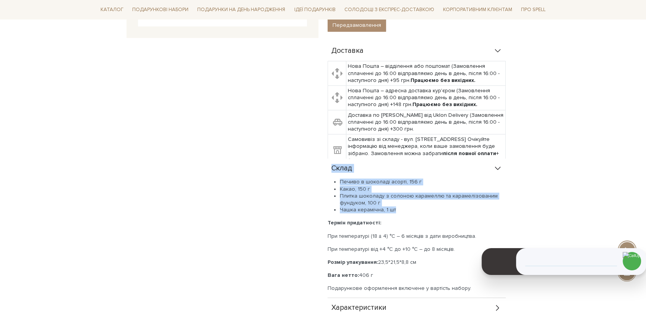
copy p "Розмір упакування: 23,5*21,5*8,8 см"
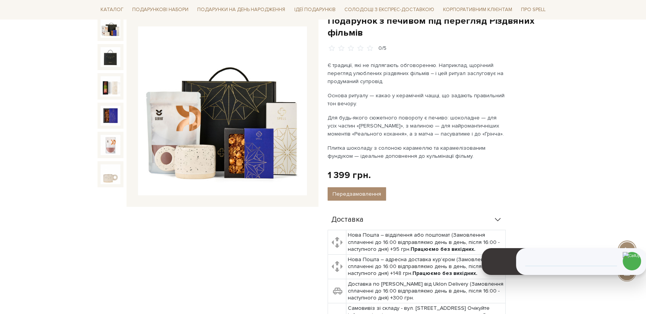
scroll to position [0, 0]
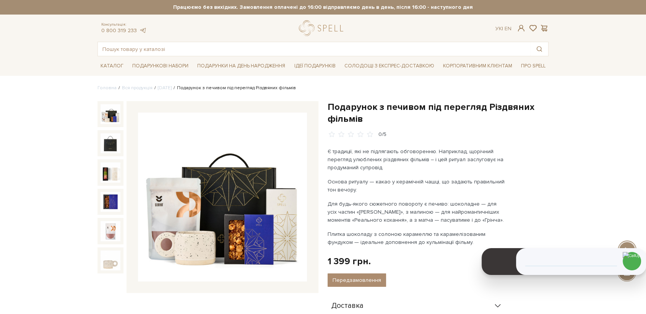
click at [217, 210] on img at bounding box center [222, 196] width 169 height 169
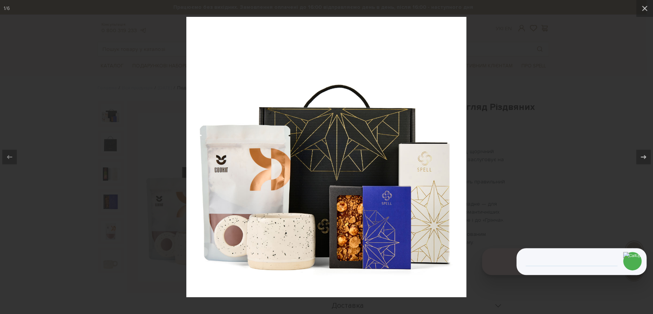
drag, startPoint x: 596, startPoint y: 56, endPoint x: 585, endPoint y: 52, distance: 12.0
click at [595, 55] on div at bounding box center [326, 157] width 653 height 314
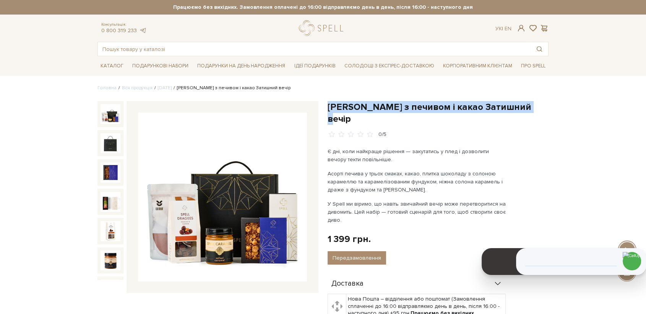
drag, startPoint x: 526, startPoint y: 104, endPoint x: 329, endPoint y: 99, distance: 197.1
copy h1 "[PERSON_NAME] з печивом і какао Затишний вечір"
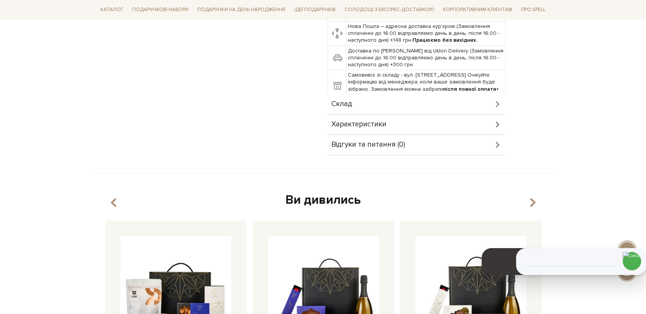
scroll to position [297, 0]
click at [345, 100] on span "Склад" at bounding box center [342, 103] width 21 height 7
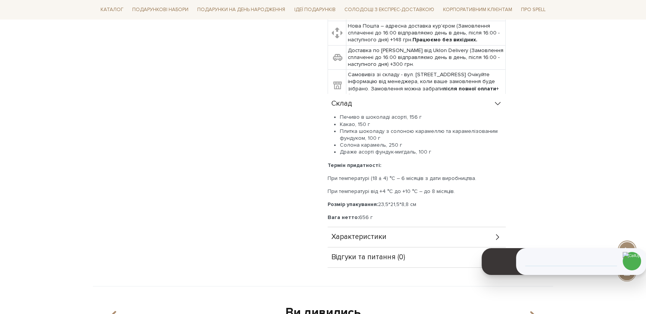
drag, startPoint x: 373, startPoint y: 192, endPoint x: 327, endPoint y: 183, distance: 46.8
click at [327, 183] on div "Подарунок з печивом і какао Затишний вечір 0/5 Є дні, коли найкраще рішення — з…" at bounding box center [438, 36] width 230 height 464
copy p "Розмір упакування: 23,5*21,5*8,8 см"
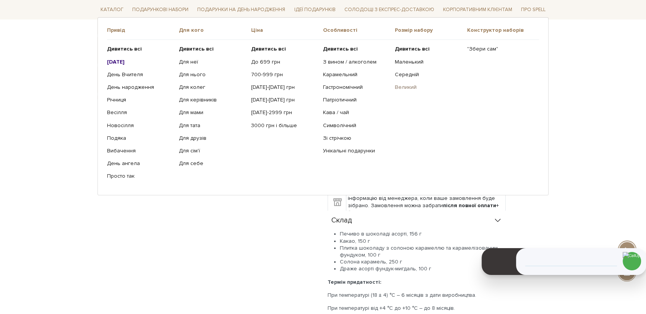
scroll to position [0, 0]
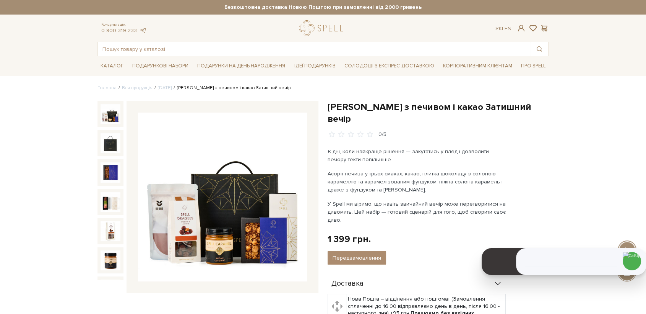
click at [240, 202] on img at bounding box center [222, 196] width 169 height 169
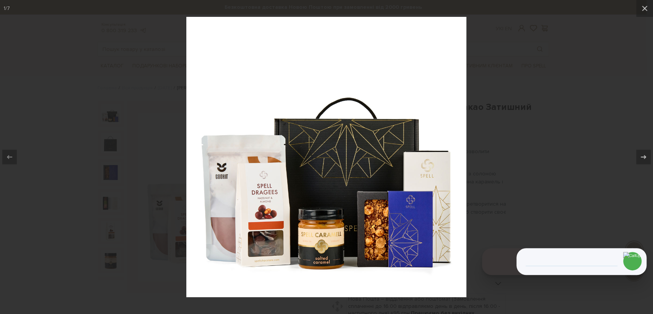
drag, startPoint x: 567, startPoint y: 127, endPoint x: 505, endPoint y: 113, distance: 63.4
click at [553, 121] on div at bounding box center [326, 157] width 653 height 314
click at [646, 153] on button at bounding box center [639, 157] width 27 height 38
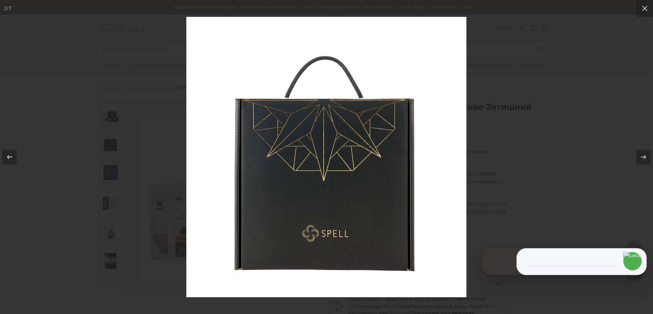
click at [572, 136] on div at bounding box center [326, 157] width 653 height 314
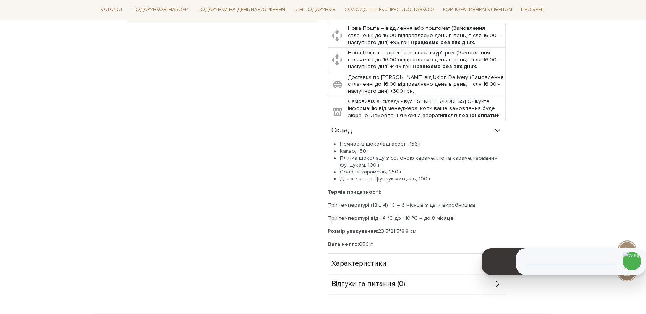
scroll to position [255, 0]
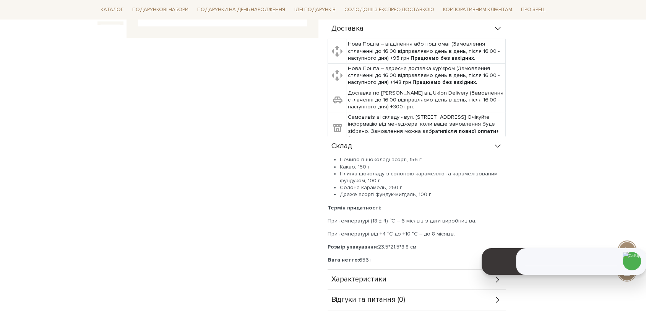
drag, startPoint x: 412, startPoint y: 179, endPoint x: 332, endPoint y: 135, distance: 90.9
click at [332, 136] on div "Склад Печиво в шоколаді асорті, 156 г Какао, 150 г Плитка шоколаду з солоною ка…" at bounding box center [417, 202] width 178 height 133
copy div "Склад Печиво в шоколаді асорті, 156 г Какао, 150 г Плитка шоколаду з солоною ка…"
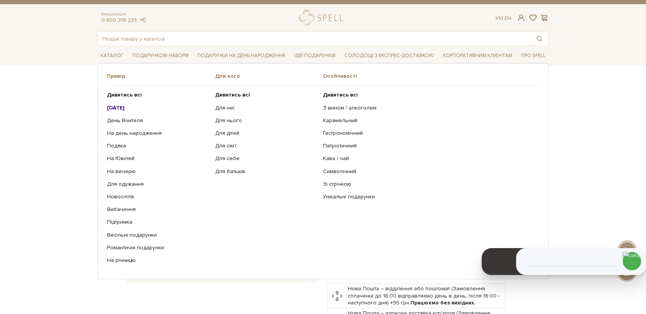
scroll to position [0, 0]
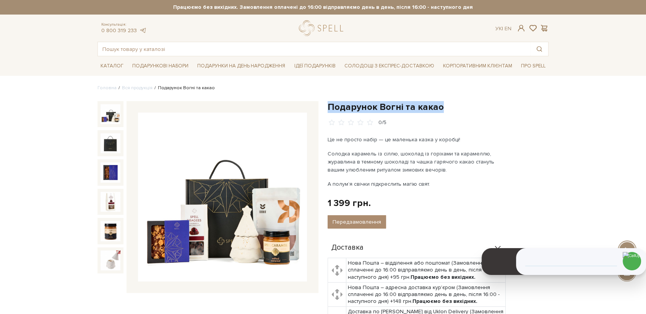
drag, startPoint x: 426, startPoint y: 105, endPoint x: 326, endPoint y: 101, distance: 100.7
click at [324, 101] on div "Подарунок Вогні та какао 0/5 Це не просто набір — це маленька казка у коробці! …" at bounding box center [438, 258] width 230 height 315
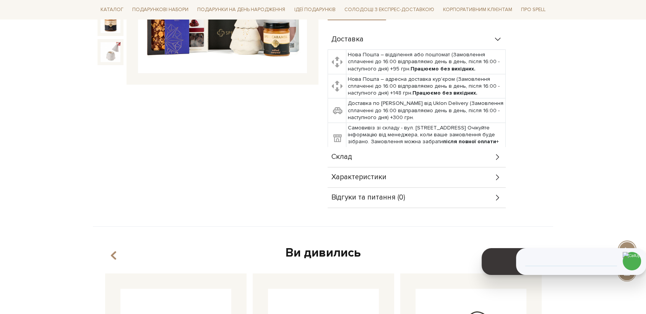
scroll to position [212, 0]
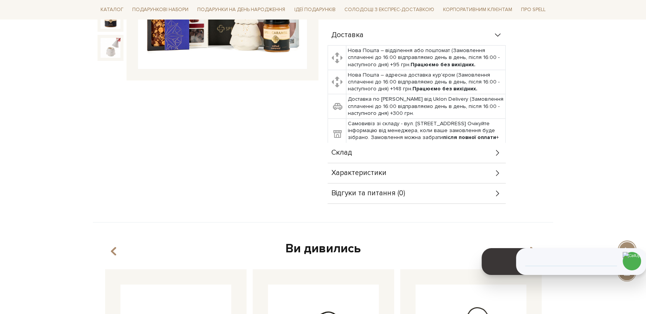
click at [348, 159] on div "Склад" at bounding box center [417, 153] width 178 height 20
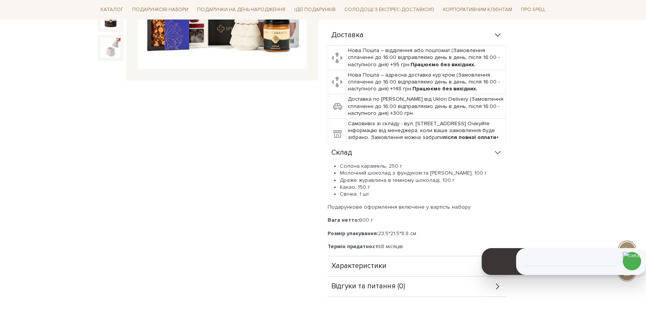
drag, startPoint x: 404, startPoint y: 246, endPoint x: 407, endPoint y: 242, distance: 4.7
click at [407, 242] on div "Солона карамель, 250 г Молочний шоколад з фундуком та солоною карамеллю, 100 г …" at bounding box center [417, 206] width 178 height 87
drag, startPoint x: 420, startPoint y: 230, endPoint x: 325, endPoint y: 230, distance: 95.6
click at [325, 230] on div "Подарунок Вогні та какао 0/5 Це не просто набір — це маленька казка у коробці! …" at bounding box center [438, 93] width 230 height 408
copy p "Розмір упакування: 23,5*21,5*8,8 см"
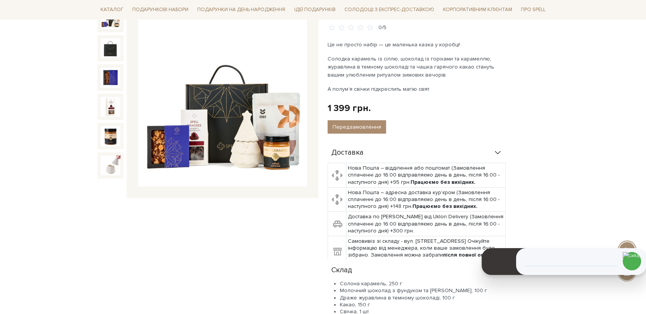
scroll to position [85, 0]
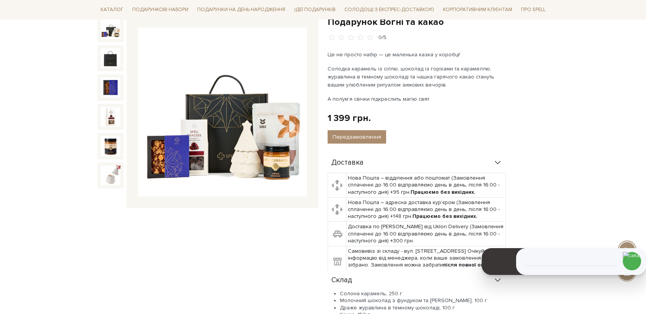
click at [220, 125] on img at bounding box center [222, 112] width 169 height 169
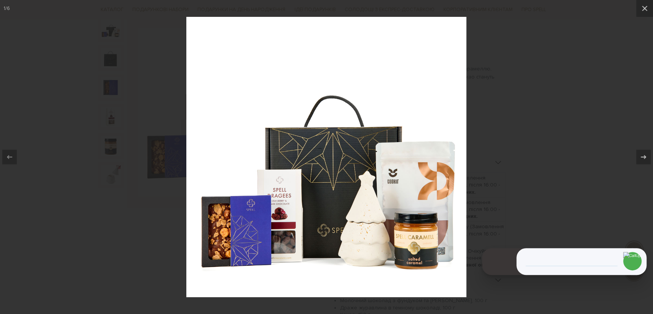
drag, startPoint x: 574, startPoint y: 192, endPoint x: 517, endPoint y: 144, distance: 74.1
click at [572, 190] on div at bounding box center [326, 157] width 653 height 314
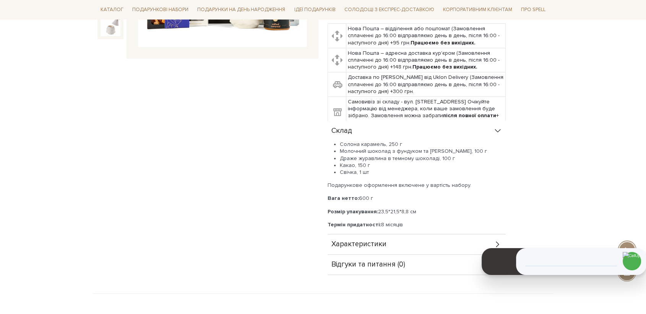
scroll to position [255, 0]
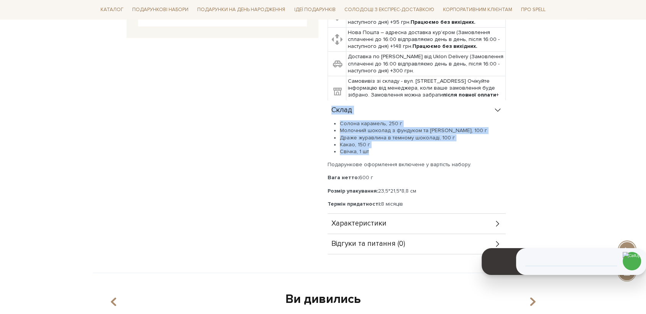
drag, startPoint x: 350, startPoint y: 140, endPoint x: 331, endPoint y: 113, distance: 32.9
click at [331, 113] on div "Склад Солона карамель, 250 г Молочний шоколад з фундуком та солоною карамеллю, …" at bounding box center [417, 156] width 178 height 113
copy div "Склад Солона карамель, 250 г Молочний шоколад з фундуком та солоною карамеллю, …"
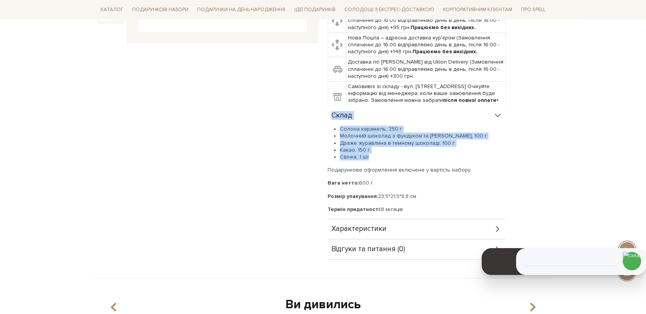
scroll to position [85, 0]
